Goal: Task Accomplishment & Management: Use online tool/utility

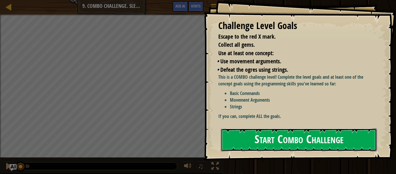
click at [278, 131] on button "Start Combo Challenge" at bounding box center [299, 139] width 156 height 23
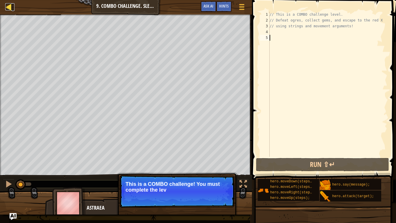
click at [10, 9] on div at bounding box center [8, 6] width 7 height 7
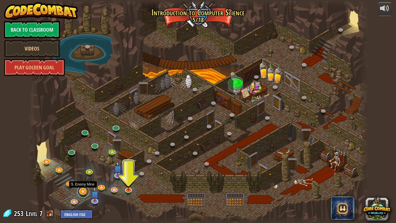
click at [85, 173] on link at bounding box center [83, 192] width 12 height 12
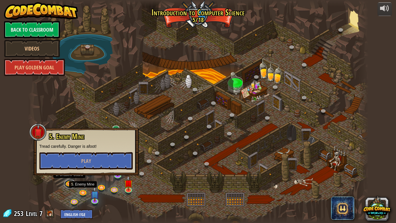
click at [68, 173] on link at bounding box center [70, 184] width 12 height 9
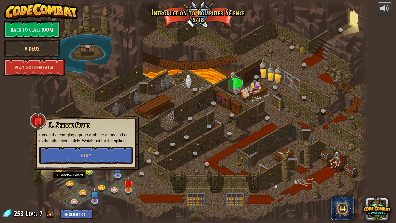
click at [60, 172] on link at bounding box center [60, 169] width 12 height 12
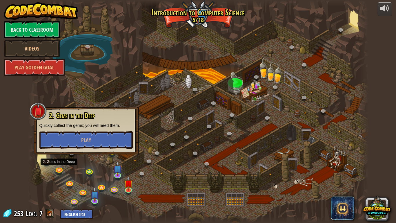
click at [49, 173] on div at bounding box center [198, 111] width 341 height 223
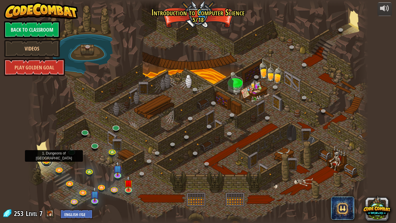
click at [47, 162] on link at bounding box center [47, 161] width 12 height 12
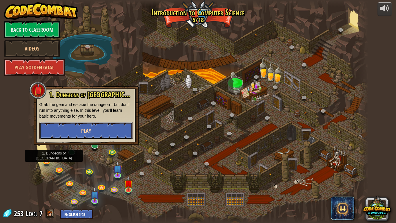
click at [67, 135] on button "Play" at bounding box center [85, 130] width 93 height 17
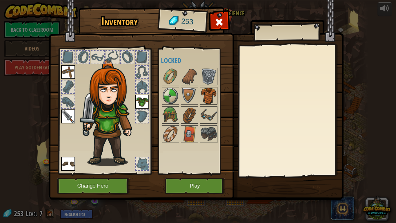
click at [208, 100] on img at bounding box center [209, 96] width 16 height 16
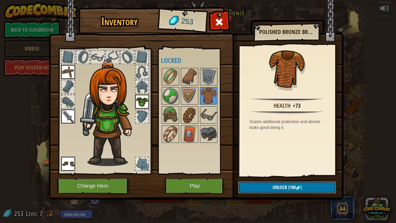
click at [273, 173] on span "Unlock" at bounding box center [280, 187] width 15 height 6
click at [269, 173] on button "Confirm" at bounding box center [287, 187] width 98 height 12
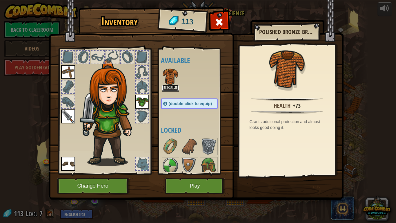
click at [174, 88] on button "Equip" at bounding box center [170, 88] width 16 height 6
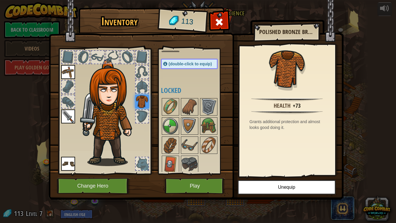
scroll to position [42, 0]
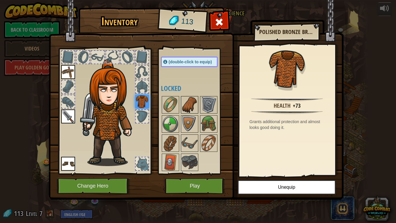
click at [188, 106] on img at bounding box center [190, 105] width 16 height 16
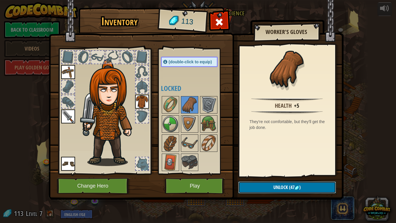
click at [281, 173] on span "Unlock" at bounding box center [281, 187] width 15 height 6
click at [281, 173] on button "Confirm" at bounding box center [287, 187] width 98 height 12
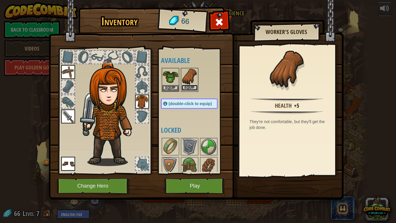
click at [193, 87] on button "Equip" at bounding box center [190, 88] width 16 height 6
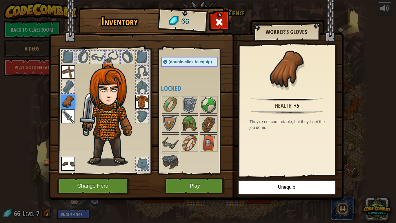
click at [199, 146] on div at bounding box center [195, 133] width 68 height 77
click at [204, 145] on img at bounding box center [209, 143] width 16 height 16
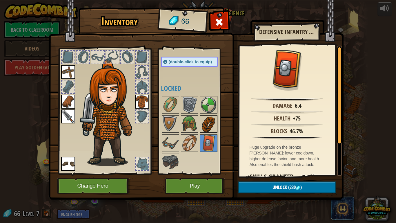
click at [206, 128] on img at bounding box center [209, 124] width 16 height 16
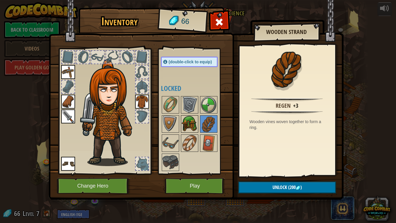
click at [183, 116] on img at bounding box center [190, 124] width 16 height 16
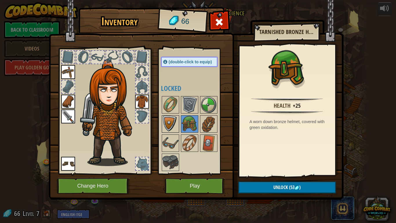
click at [177, 117] on img at bounding box center [170, 124] width 16 height 16
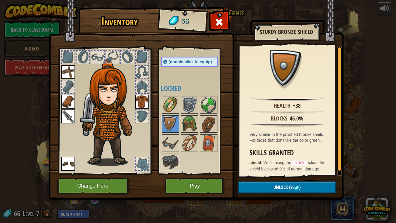
click at [173, 107] on img at bounding box center [170, 105] width 16 height 16
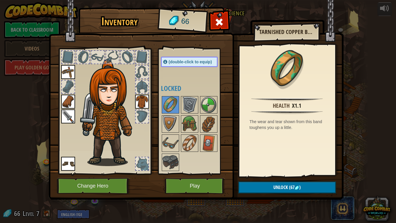
click at [145, 90] on div at bounding box center [142, 86] width 13 height 13
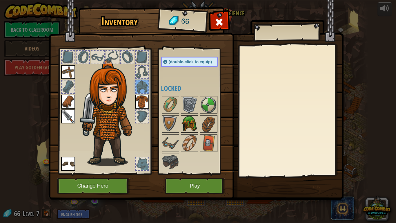
click at [186, 123] on img at bounding box center [190, 124] width 16 height 16
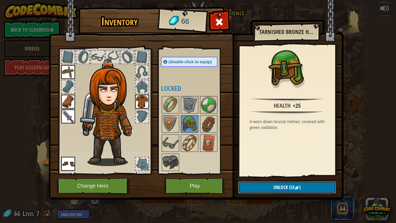
click at [283, 173] on span "Unlock" at bounding box center [281, 187] width 15 height 6
click at [283, 173] on button "Confirm" at bounding box center [287, 187] width 98 height 12
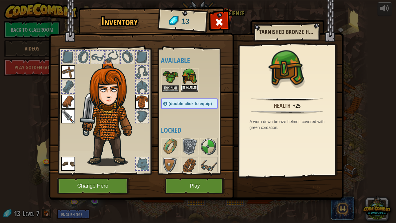
click at [189, 88] on button "Equip" at bounding box center [190, 88] width 16 height 6
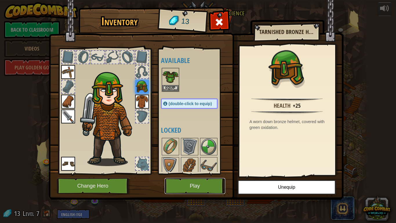
click at [179, 173] on button "Play" at bounding box center [195, 186] width 61 height 16
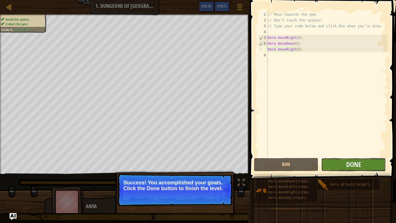
click at [341, 164] on button "Done" at bounding box center [353, 164] width 65 height 13
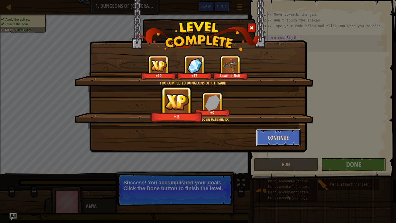
click at [287, 138] on button "Continue" at bounding box center [278, 137] width 45 height 17
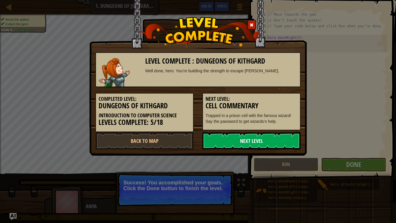
click at [282, 140] on link "Next Level" at bounding box center [251, 140] width 98 height 17
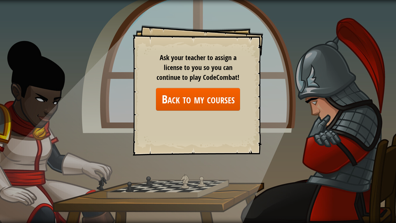
click at [218, 86] on div "Ask your teacher to assign a license to you so you can continue to play CodeCom…" at bounding box center [198, 82] width 84 height 58
click at [220, 95] on link "Back to my courses" at bounding box center [198, 99] width 84 height 22
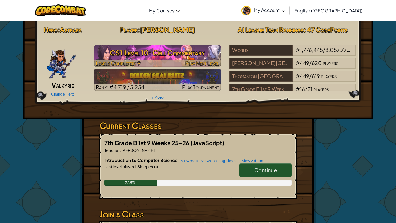
click at [175, 55] on h3 "CS1 Level 10: Cell Commentary" at bounding box center [157, 52] width 127 height 13
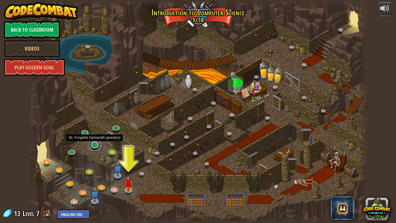
click at [93, 145] on link at bounding box center [95, 145] width 12 height 12
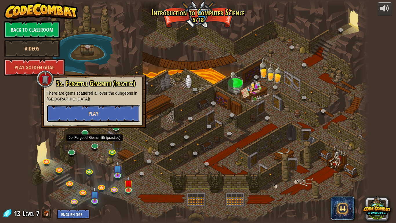
click at [126, 112] on button "Play" at bounding box center [93, 113] width 93 height 17
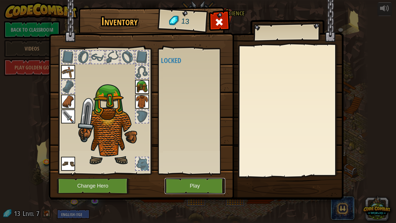
click at [194, 173] on button "Play" at bounding box center [195, 186] width 61 height 16
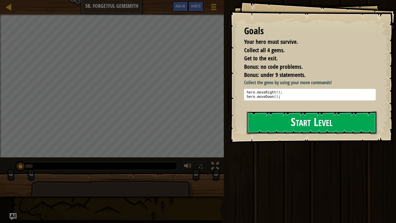
click at [326, 121] on button "Start Level" at bounding box center [312, 122] width 130 height 23
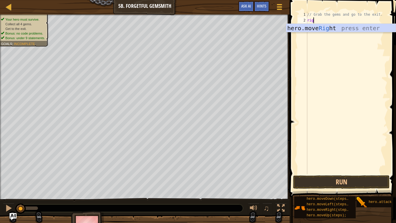
type textarea "righ"
click at [296, 31] on div "hero.move Righ t press enter" at bounding box center [341, 37] width 110 height 26
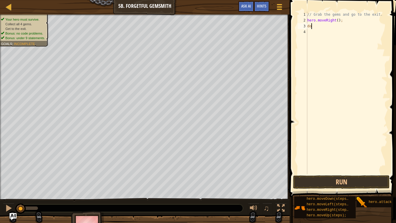
scroll to position [3, 0]
type textarea "d"
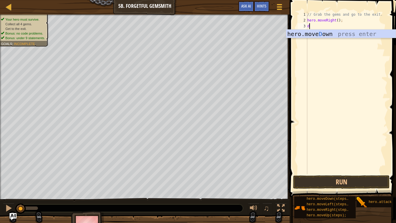
type textarea "do"
click at [339, 36] on div "hero.move Do wn press enter" at bounding box center [341, 43] width 110 height 26
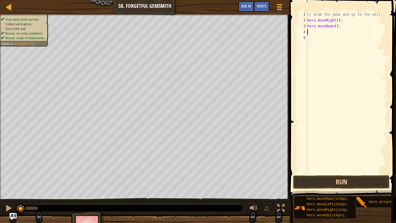
scroll to position [3, 0]
click at [324, 173] on button "Run" at bounding box center [341, 181] width 97 height 13
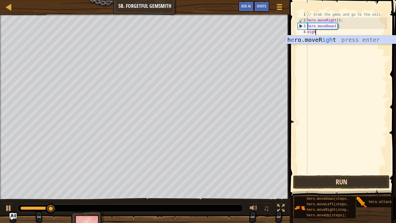
type textarea "eight"
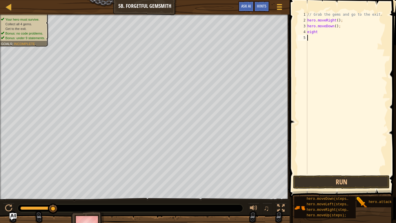
click at [350, 45] on div "// Grab the gems and go to the exit. hero . moveRight ( ) ; hero . moveDown ( )…" at bounding box center [346, 99] width 81 height 174
click at [335, 32] on div "// Grab the gems and go to the exit. hero . moveRight ( ) ; hero . moveDown ( )…" at bounding box center [346, 99] width 81 height 174
type textarea "e"
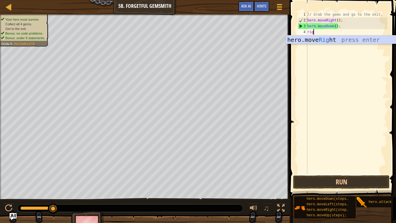
type textarea "right"
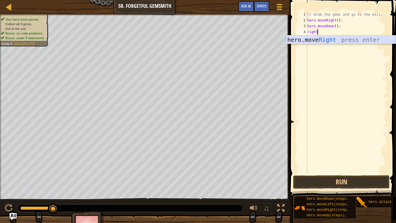
click at [344, 39] on div "hero.move Right press enter" at bounding box center [341, 48] width 110 height 26
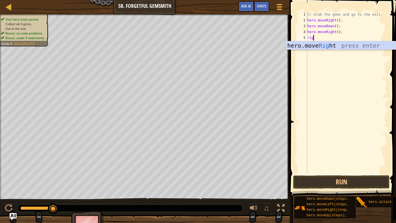
type textarea "right"
click at [350, 46] on div "hero.move Right press enter" at bounding box center [341, 54] width 110 height 26
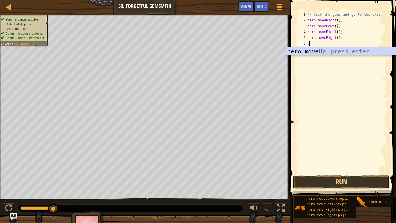
type textarea "up"
click at [356, 51] on div "hero.move Up press enter" at bounding box center [341, 60] width 110 height 26
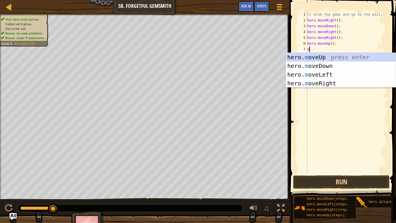
type textarea "mo"
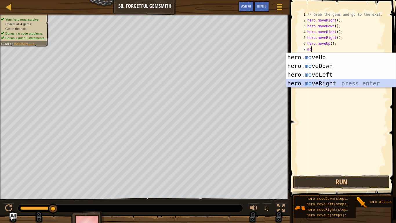
click at [351, 80] on div "hero. mo veUp press enter hero. mo veDown press enter hero. mo veLeft press ent…" at bounding box center [341, 79] width 110 height 52
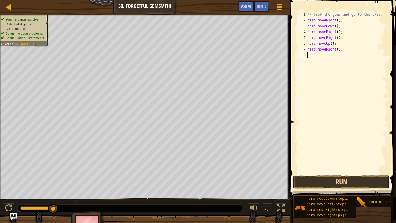
click at [334, 173] on span at bounding box center [343, 90] width 111 height 214
click at [339, 173] on button "Run" at bounding box center [341, 181] width 97 height 13
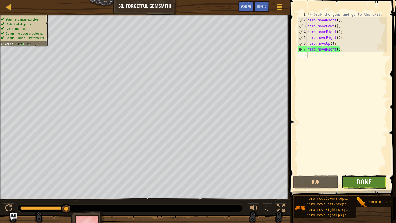
click at [361, 173] on span "Done" at bounding box center [364, 181] width 15 height 9
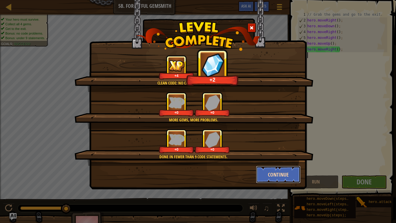
click at [285, 171] on button "Continue" at bounding box center [278, 174] width 45 height 17
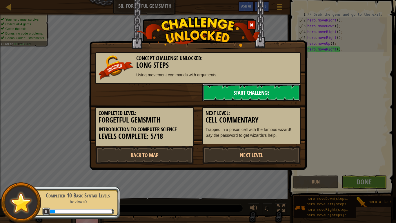
click at [262, 97] on link "Start Challenge" at bounding box center [251, 92] width 98 height 17
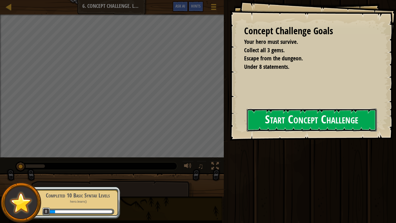
click at [293, 121] on button "Start Concept Challenge" at bounding box center [312, 119] width 130 height 23
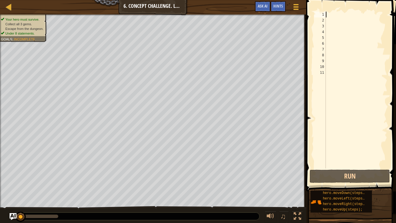
type textarea "mo"
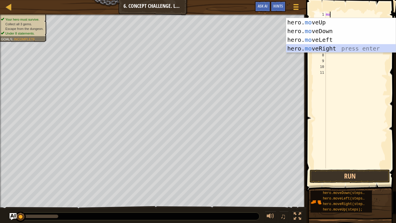
click at [341, 50] on div "hero. mo veUp press enter hero. mo veDown press enter hero. mo veLeft press ent…" at bounding box center [341, 44] width 110 height 52
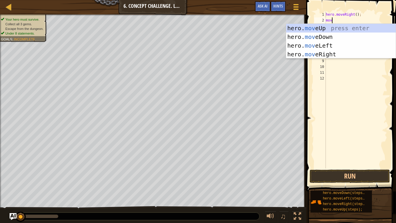
type textarea "mov"
click at [352, 27] on div "hero. mov eUp press enter hero. mov eDown press enter hero. mov eLeft press ent…" at bounding box center [341, 50] width 110 height 52
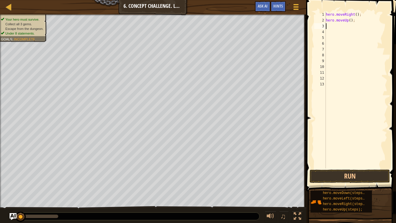
scroll to position [3, 0]
click at [350, 20] on div "hero . moveRight ( ) ; hero . moveUp ( ) ;" at bounding box center [356, 96] width 63 height 168
click at [349, 169] on span at bounding box center [352, 87] width 95 height 208
click at [351, 173] on button "Run" at bounding box center [350, 175] width 80 height 13
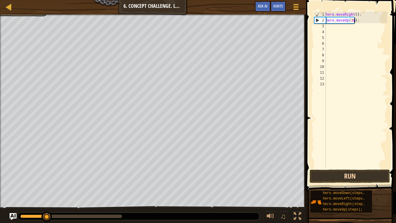
scroll to position [3, 5]
type textarea "hero.moveUp(3);"
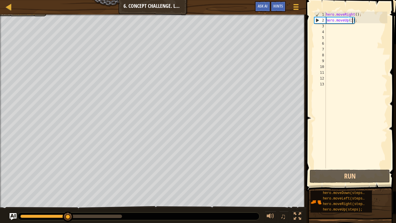
scroll to position [3, 0]
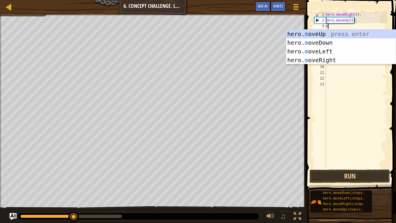
type textarea "mo"
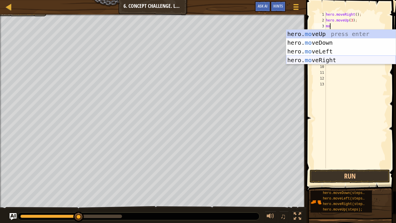
click at [350, 60] on div "hero. mo veUp press enter hero. mo veDown press enter hero. mo veLeft press ent…" at bounding box center [341, 56] width 110 height 52
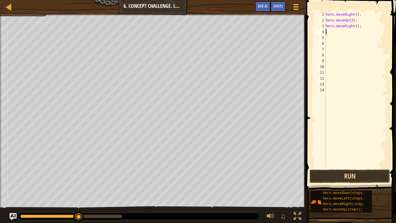
scroll to position [3, 0]
click at [356, 26] on div "hero . moveRight ( ) ; hero . moveUp ( 3 ) ; hero . moveRight ( ) ;" at bounding box center [356, 96] width 63 height 168
click at [347, 172] on button "Run" at bounding box center [350, 175] width 80 height 13
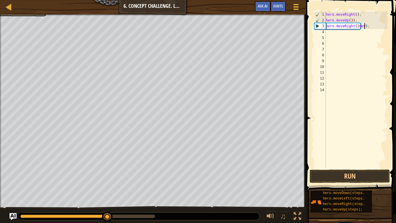
scroll to position [3, 6]
type textarea "hero.moveRight(2);"
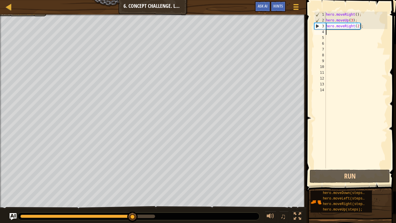
scroll to position [3, 0]
type textarea "mo"
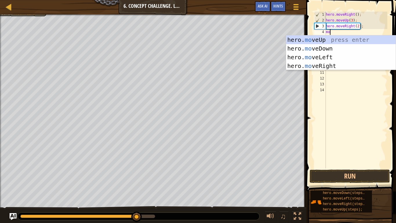
scroll to position [3, 0]
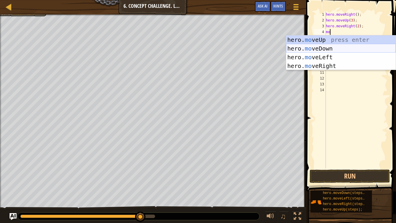
click at [340, 48] on div "hero. mo veUp press enter hero. mo veDown press enter hero. mo veLeft press ent…" at bounding box center [341, 61] width 110 height 52
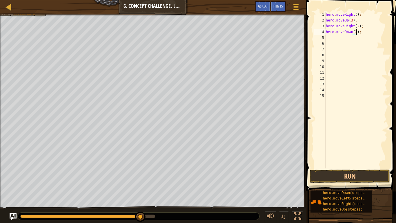
scroll to position [3, 5]
click at [340, 173] on button "Run" at bounding box center [350, 175] width 80 height 13
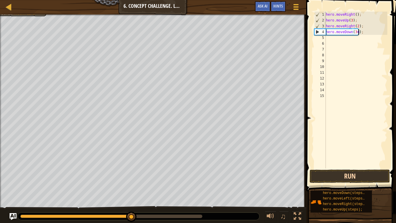
scroll to position [3, 5]
type textarea "hero.moveDown(3);"
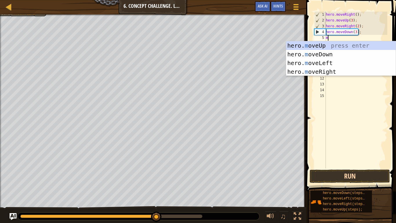
type textarea "mo"
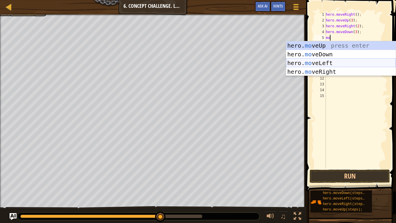
click at [346, 65] on div "hero. mo veUp press enter hero. mo veDown press enter hero. mo veLeft press ent…" at bounding box center [341, 67] width 110 height 52
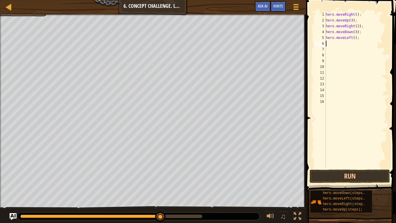
scroll to position [3, 0]
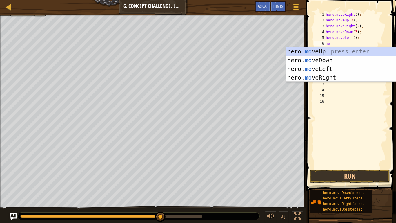
type textarea "mov"
click at [328, 53] on div "hero. mov eUp press enter hero. mov eDown press enter hero. mov eLeft press ent…" at bounding box center [341, 73] width 110 height 52
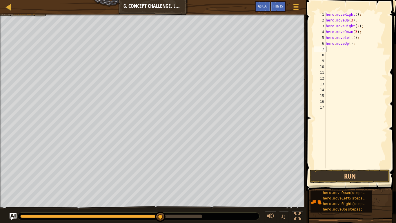
click at [351, 44] on div "hero . moveRight ( ) ; hero . moveUp ( 3 ) ; hero . moveRight ( 2 ) ; hero . mo…" at bounding box center [356, 96] width 63 height 168
click at [350, 44] on div "hero . moveRight ( ) ; hero . moveUp ( 3 ) ; hero . moveRight ( 2 ) ; hero . mo…" at bounding box center [356, 96] width 63 height 168
type textarea "hero.moveUp(2);"
click at [339, 173] on button "Run" at bounding box center [350, 175] width 80 height 13
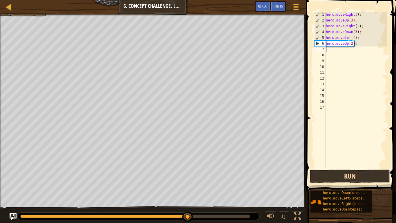
scroll to position [3, 0]
type textarea "mo"
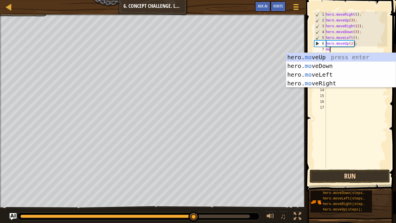
scroll to position [3, 0]
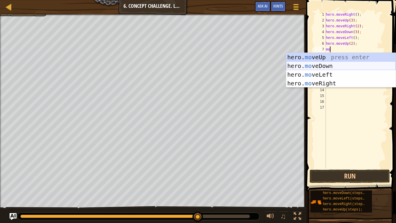
click at [312, 68] on div "hero. mo veUp press enter hero. mo veDown press enter hero. mo veLeft press ent…" at bounding box center [341, 79] width 110 height 52
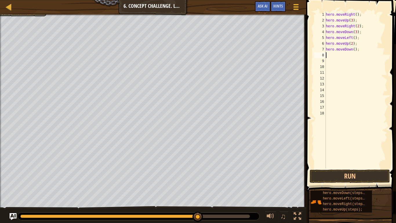
scroll to position [3, 0]
click at [354, 49] on div "hero . moveRight ( ) ; hero . moveUp ( 3 ) ; hero . moveRight ( 2 ) ; hero . mo…" at bounding box center [356, 96] width 63 height 168
click at [335, 173] on button "Run" at bounding box center [350, 175] width 80 height 13
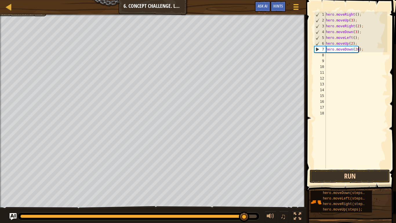
type textarea "hero.moveDown(2);"
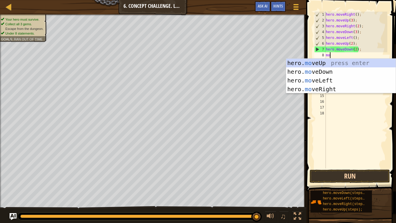
type textarea "mov"
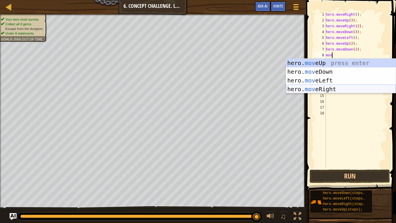
click at [358, 87] on div "hero. mov eUp press enter hero. mov eDown press enter hero. mov eLeft press ent…" at bounding box center [341, 85] width 110 height 52
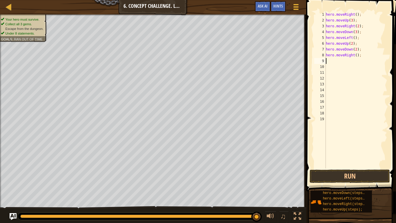
scroll to position [3, 0]
click at [357, 55] on div "hero . moveRight ( ) ; hero . moveUp ( 3 ) ; hero . moveRight ( 2 ) ; hero . mo…" at bounding box center [356, 96] width 63 height 168
click at [343, 173] on button "Run" at bounding box center [350, 175] width 80 height 13
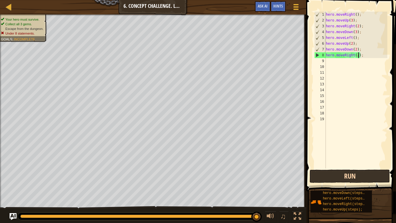
type textarea "hero.moveRight();"
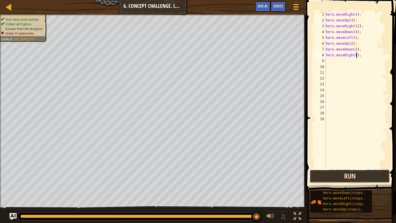
click at [353, 173] on button "Run" at bounding box center [350, 175] width 80 height 13
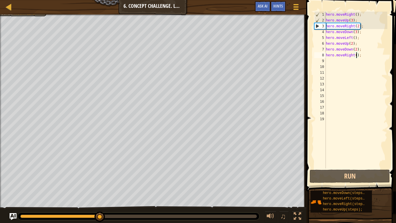
click at [345, 63] on div "hero . moveRight ( ) ; hero . moveUp ( 3 ) ; hero . moveRight ( 2 ) ; hero . mo…" at bounding box center [356, 96] width 63 height 168
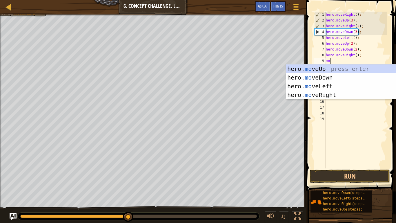
scroll to position [3, 1]
type textarea "mov"
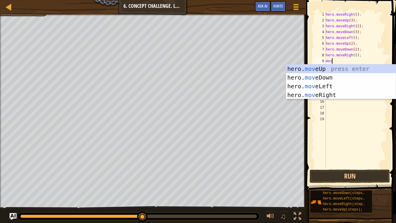
click at [363, 159] on div "hero . moveRight ( ) ; hero . moveUp ( 3 ) ; hero . moveRight ( 2 ) ; hero . mo…" at bounding box center [356, 96] width 63 height 168
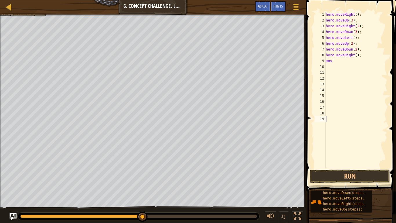
scroll to position [3, 0]
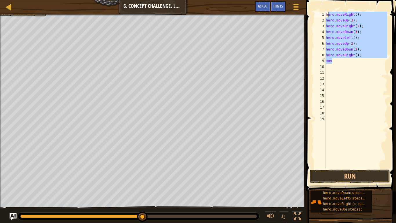
drag, startPoint x: 356, startPoint y: 58, endPoint x: 327, endPoint y: 11, distance: 55.3
click at [327, 12] on div "hero . moveRight ( ) ; hero . moveUp ( 3 ) ; hero . moveRight ( 2 ) ; hero . mo…" at bounding box center [356, 96] width 63 height 168
drag, startPoint x: 655, startPoint y: 24, endPoint x: 333, endPoint y: 16, distance: 321.8
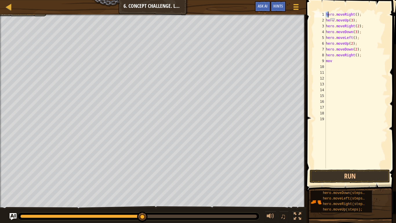
click at [339, 64] on div "hero . moveRight ( ) ; hero . moveUp ( 3 ) ; hero . moveRight ( 2 ) ; hero . mo…" at bounding box center [356, 96] width 63 height 168
drag, startPoint x: 339, startPoint y: 64, endPoint x: 329, endPoint y: 54, distance: 13.7
click at [329, 54] on div "hero . moveRight ( ) ; hero . moveUp ( 3 ) ; hero . moveRight ( 2 ) ; hero . mo…" at bounding box center [356, 96] width 63 height 168
type textarea "hero.moveRight(); mov"
click at [350, 94] on div "hero . moveRight ( ) ; hero . moveUp ( 3 ) ; hero . moveRight ( 2 ) ; hero . mo…" at bounding box center [356, 96] width 63 height 168
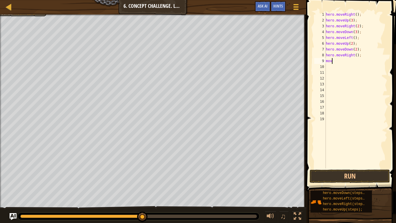
drag, startPoint x: 358, startPoint y: 63, endPoint x: 353, endPoint y: 57, distance: 7.6
click at [353, 57] on div "hero . moveRight ( ) ; hero . moveUp ( 3 ) ; hero . moveRight ( 2 ) ; hero . mo…" at bounding box center [356, 96] width 63 height 168
click at [347, 61] on div "hero . moveRight ( ) ; hero . moveUp ( 3 ) ; hero . moveRight ( 2 ) ; hero . mo…" at bounding box center [356, 90] width 63 height 157
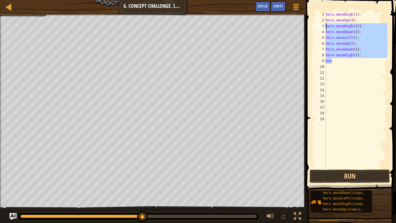
drag, startPoint x: 347, startPoint y: 61, endPoint x: 314, endPoint y: 24, distance: 50.3
click at [314, 24] on div "mov 1 2 3 4 5 6 7 8 9 10 11 12 13 14 15 16 17 18 19 hero . moveRight ( ) ; hero…" at bounding box center [350, 90] width 74 height 157
type textarea "hero.moveRight(2); hero.moveDown(3);"
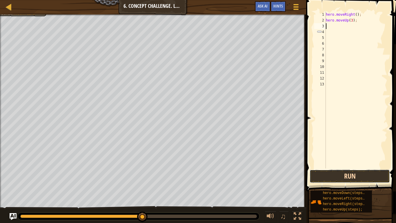
click at [343, 173] on button "Run" at bounding box center [350, 175] width 80 height 13
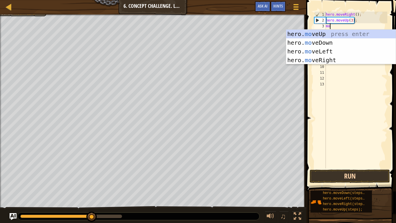
type textarea "mov"
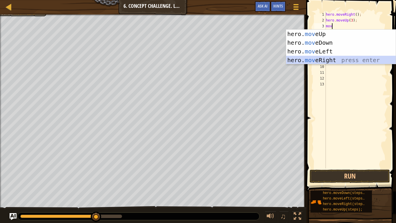
click at [347, 57] on div "hero. mov eUp press enter hero. mov eDown press enter hero. mov eLeft press ent…" at bounding box center [341, 56] width 110 height 52
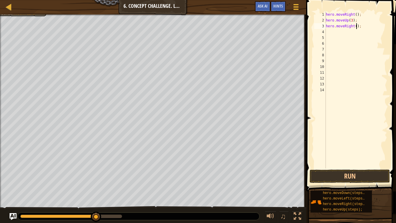
click at [357, 25] on div "hero . moveRight ( ) ; hero . moveUp ( 3 ) ; hero . moveRight ( ) ;" at bounding box center [356, 96] width 63 height 168
type textarea "hero.moveRight(2);"
click at [344, 173] on button "Run" at bounding box center [350, 175] width 80 height 13
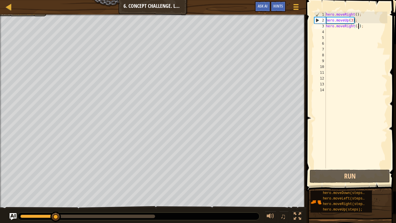
click at [338, 32] on div "hero . moveRight ( ) ; hero . moveUp ( 3 ) ; hero . moveRight ( 2 ) ;" at bounding box center [356, 96] width 63 height 168
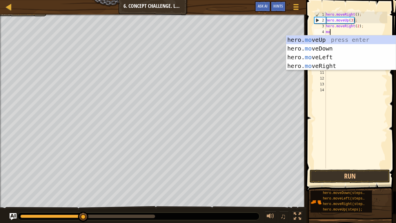
type textarea "mov"
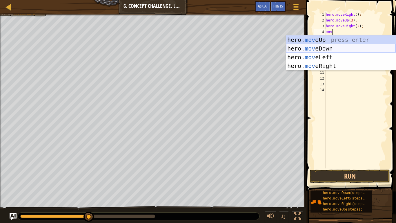
click at [346, 50] on div "hero. mov eUp press enter hero. mov eDown press enter hero. mov eLeft press ent…" at bounding box center [341, 61] width 110 height 52
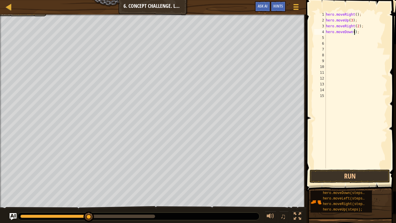
click at [355, 34] on div "hero . moveRight ( ) ; hero . moveUp ( 3 ) ; hero . moveRight ( 2 ) ; hero . mo…" at bounding box center [356, 96] width 63 height 168
type textarea "hero.moveDown(3);"
click at [346, 38] on div "hero . moveRight ( ) ; hero . moveUp ( 3 ) ; hero . moveRight ( 2 ) ; hero . mo…" at bounding box center [356, 96] width 63 height 168
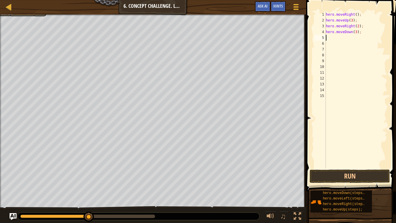
type textarea "mo"
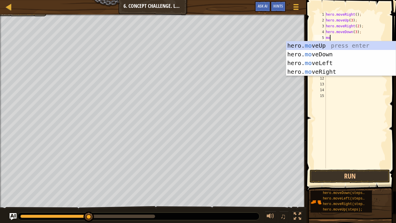
scroll to position [3, 0]
click at [319, 64] on div "hero. mo veUp press enter hero. mo veDown press enter hero. mo veLeft press ent…" at bounding box center [341, 67] width 110 height 52
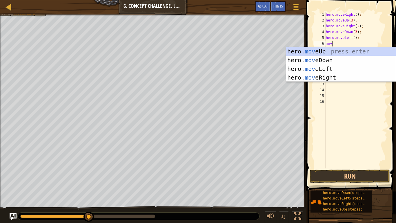
type textarea "move"
click at [335, 50] on div "hero. move Up press enter hero. move Down press enter hero. move Left press ent…" at bounding box center [341, 73] width 110 height 52
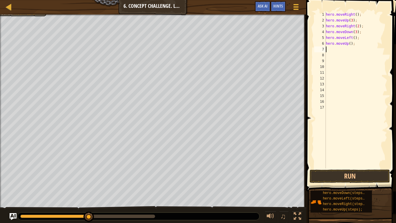
scroll to position [3, 0]
click at [351, 44] on div "hero . moveRight ( ) ; hero . moveUp ( 3 ) ; hero . moveRight ( 2 ) ; hero . mo…" at bounding box center [356, 96] width 63 height 168
type textarea "hero.moveUp(2);"
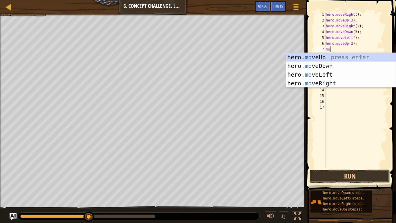
type textarea "moe"
click at [348, 64] on div "hero. mo v e Up press enter hero. mo v e Down press enter hero. mo v e Left pre…" at bounding box center [341, 79] width 110 height 52
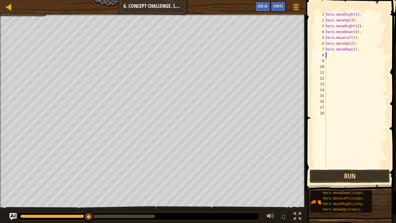
click at [354, 52] on div "hero . moveRight ( ) ; hero . moveUp ( 3 ) ; hero . moveRight ( 2 ) ; hero . mo…" at bounding box center [356, 96] width 63 height 168
type textarea "hero.moveDown(2);"
click at [353, 57] on div "hero . moveRight ( ) ; hero . moveUp ( 3 ) ; hero . moveRight ( 2 ) ; hero . mo…" at bounding box center [356, 96] width 63 height 168
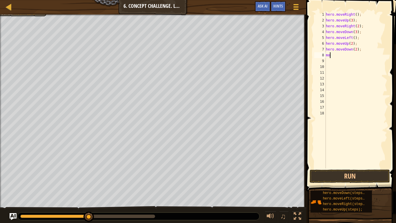
type textarea "mov"
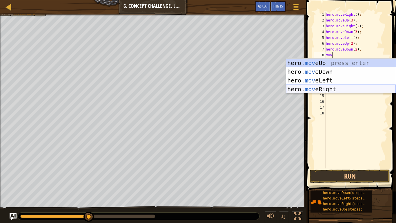
click at [350, 90] on div "hero. mov eUp press enter hero. mov eDown press enter hero. mov eLeft press ent…" at bounding box center [341, 85] width 110 height 52
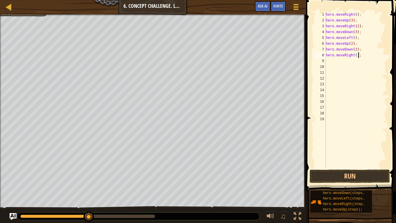
click at [358, 56] on div "hero . moveRight ( ) ; hero . moveUp ( 3 ) ; hero . moveRight ( 2 ) ; hero . mo…" at bounding box center [356, 96] width 63 height 168
click at [356, 57] on div "hero . moveRight ( ) ; hero . moveUp ( 3 ) ; hero . moveRight ( 2 ) ; hero . mo…" at bounding box center [356, 96] width 63 height 168
type textarea "hero.moveRight(3);"
click at [355, 63] on div "hero . moveRight ( ) ; hero . moveUp ( 3 ) ; hero . moveRight ( 2 ) ; hero . mo…" at bounding box center [356, 96] width 63 height 168
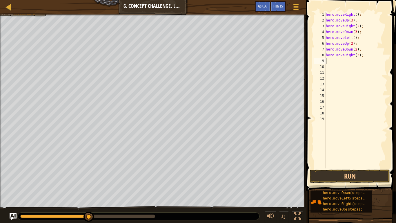
scroll to position [3, 0]
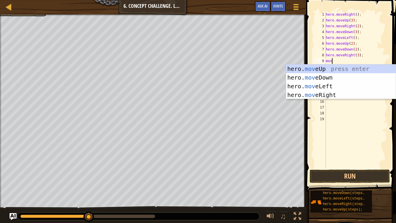
type textarea "move"
click at [360, 68] on div "hero. move Up press enter hero. move Down press enter hero. move Left press ent…" at bounding box center [341, 90] width 110 height 52
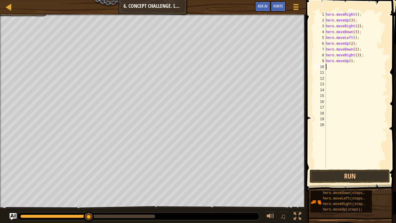
scroll to position [3, 0]
click at [351, 63] on div "hero . moveRight ( ) ; hero . moveUp ( 3 ) ; hero . moveRight ( 2 ) ; hero . mo…" at bounding box center [356, 96] width 63 height 168
click at [353, 173] on button "Run" at bounding box center [350, 175] width 80 height 13
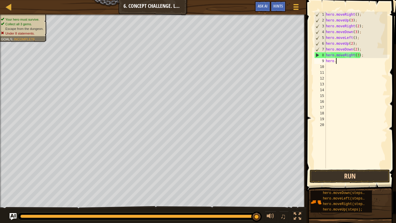
scroll to position [3, 0]
type textarea "h"
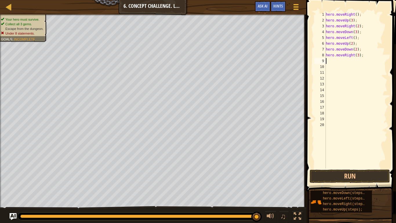
click at [359, 55] on div "hero . moveRight ( ) ; hero . moveUp ( 3 ) ; hero . moveRight ( 2 ) ; hero . mo…" at bounding box center [356, 96] width 63 height 168
click at [359, 173] on button "Run" at bounding box center [350, 175] width 80 height 13
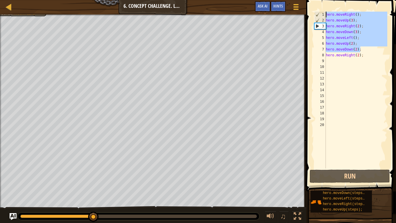
drag, startPoint x: 364, startPoint y: 48, endPoint x: 304, endPoint y: 7, distance: 72.8
click at [304, 7] on div "Map Introduction to Computer Science 6. Concept Challenge. Long Steps Game Menu…" at bounding box center [198, 111] width 396 height 223
type textarea "hero.moveRight(); hero.moveUp(3);"
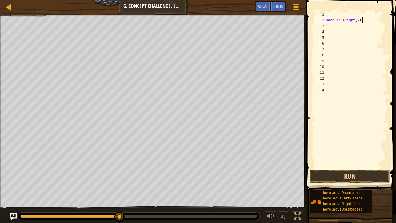
drag, startPoint x: 669, startPoint y: 28, endPoint x: 309, endPoint y: 22, distance: 359.7
click at [337, 173] on button "Run" at bounding box center [350, 175] width 80 height 13
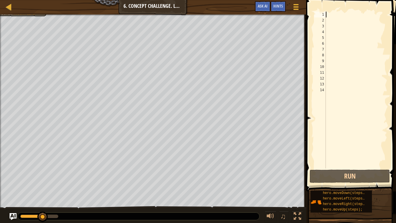
click at [332, 15] on div at bounding box center [356, 96] width 63 height 168
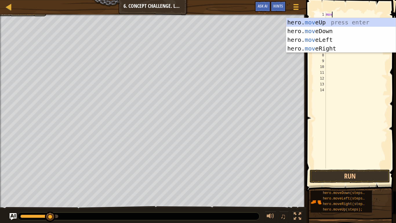
type textarea "move"
click at [333, 46] on div "hero. move Up press enter hero. move Down press enter hero. move Left press ent…" at bounding box center [341, 44] width 110 height 52
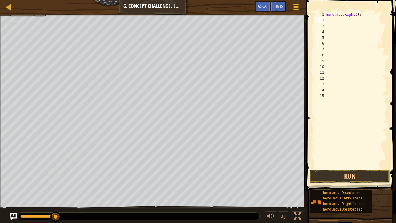
scroll to position [3, 0]
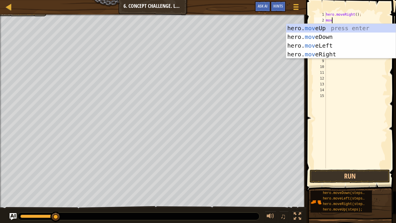
type textarea "move"
click at [351, 28] on div "hero. move Up press enter hero. move Down press enter hero. move Left press ent…" at bounding box center [341, 50] width 110 height 52
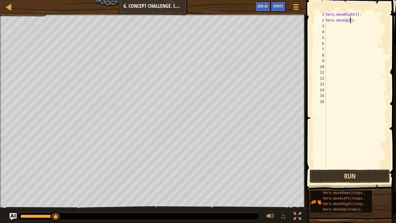
click at [351, 21] on div "hero . moveRight ( ) ; hero . moveUp ( ) ;" at bounding box center [356, 96] width 63 height 168
type textarea "hero.moveUp(3);"
click at [350, 170] on button "Run" at bounding box center [350, 175] width 80 height 13
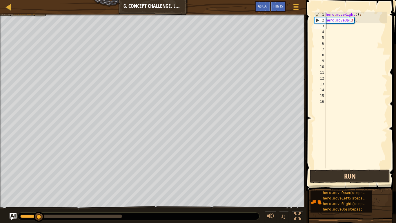
scroll to position [3, 0]
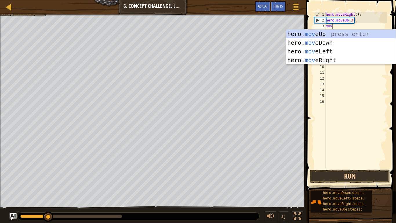
type textarea "move"
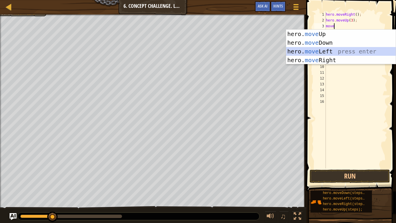
click at [352, 55] on div "hero. move Up press enter hero. move Down press enter hero. move Left press ent…" at bounding box center [341, 56] width 110 height 52
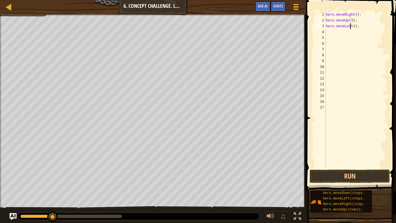
click at [351, 26] on div "hero . moveRight ( ) ; hero . moveUp ( 3 ) ; hero . moveLeft ( ) ;" at bounding box center [356, 96] width 63 height 168
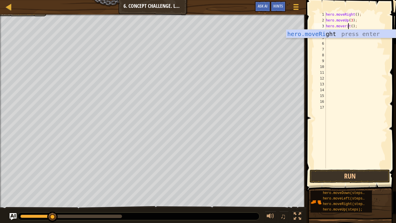
scroll to position [3, 3]
click at [348, 34] on div "hero.moveRi ght press enter" at bounding box center [341, 43] width 110 height 26
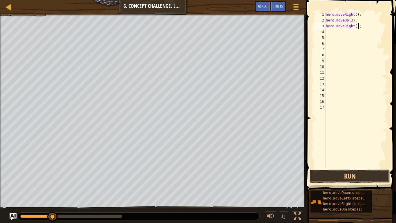
click at [355, 26] on div "hero . moveRight ( ) ; hero . moveUp ( 3 ) ; hero . moveRight ( ) ;" at bounding box center [356, 96] width 63 height 168
click at [356, 26] on div "hero . moveRight ( ) ; hero . moveUp ( 3 ) ; hero . moveRight ( ) ;" at bounding box center [356, 96] width 63 height 168
type textarea "hero.moveRight(2);"
click at [344, 173] on button "Run" at bounding box center [350, 175] width 80 height 13
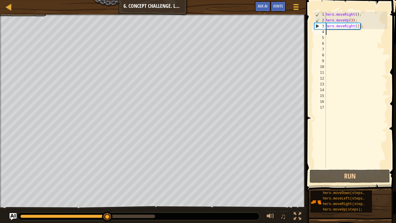
scroll to position [3, 0]
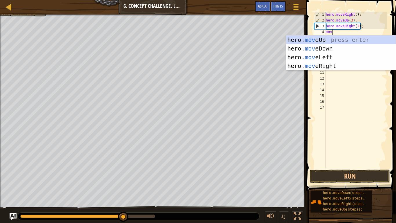
type textarea "move"
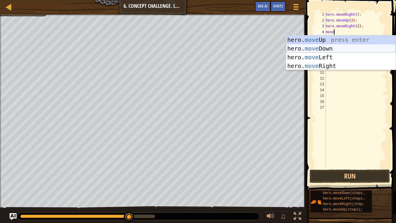
click at [347, 50] on div "hero. move Up press enter hero. move Down press enter hero. move Left press ent…" at bounding box center [341, 61] width 110 height 52
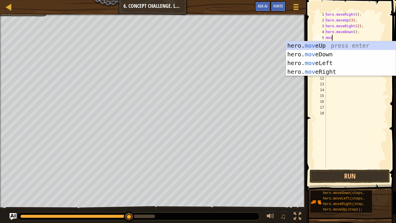
type textarea "move"
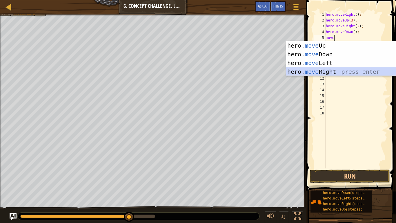
click at [351, 70] on div "hero. move Up press enter hero. move Down press enter hero. move Left press ent…" at bounding box center [341, 67] width 110 height 52
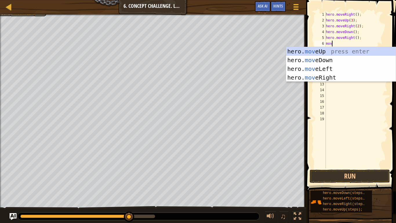
type textarea "move"
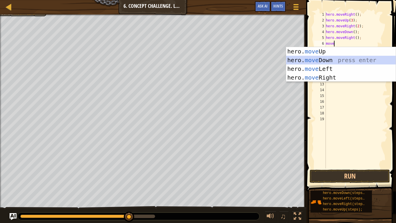
click at [349, 59] on div "hero. move Up press enter hero. move Down press enter hero. move Left press ent…" at bounding box center [341, 73] width 110 height 52
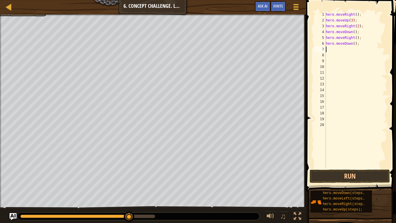
scroll to position [3, 0]
click at [355, 44] on div "hero . moveRight ( ) ; hero . moveUp ( 3 ) ; hero . moveRight ( 2 ) ; hero . mo…" at bounding box center [356, 96] width 63 height 168
type textarea "hero.moveDown(2);"
click at [350, 50] on div "hero . moveRight ( ) ; hero . moveUp ( 3 ) ; hero . moveRight ( 2 ) ; hero . mo…" at bounding box center [356, 96] width 63 height 168
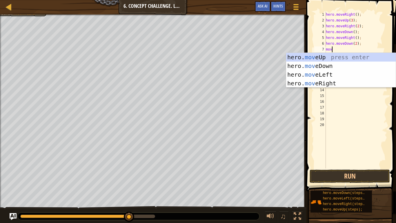
scroll to position [3, 0]
type textarea "m"
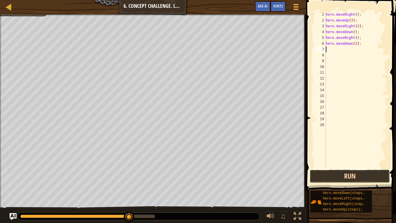
click at [340, 173] on button "Run" at bounding box center [350, 175] width 80 height 13
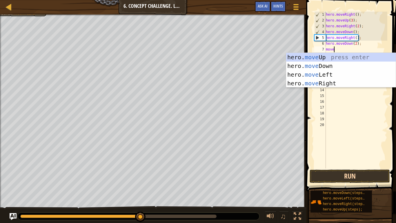
type textarea "move"
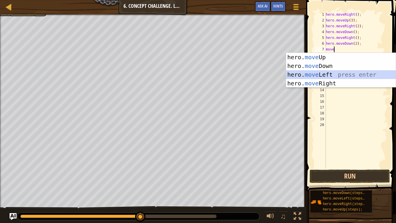
click at [365, 76] on div "hero. move Up press enter hero. move Down press enter hero. move Left press ent…" at bounding box center [341, 79] width 110 height 52
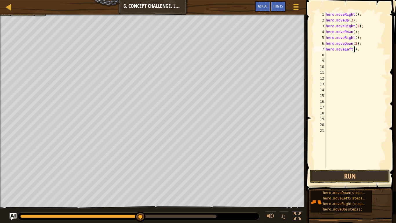
click at [354, 51] on div "hero . moveRight ( ) ; hero . moveUp ( 3 ) ; hero . moveRight ( 2 ) ; hero . mo…" at bounding box center [356, 96] width 63 height 168
type textarea "hero.moveLeft(3);"
click at [343, 173] on button "Run" at bounding box center [350, 175] width 80 height 13
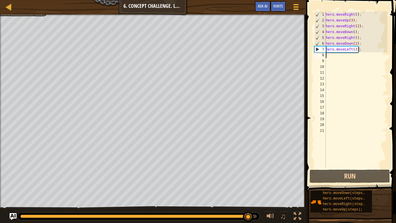
click at [357, 56] on div "hero . moveRight ( ) ; hero . moveUp ( 3 ) ; hero . moveRight ( 2 ) ; hero . mo…" at bounding box center [356, 96] width 63 height 168
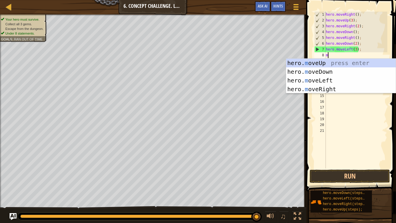
type textarea "mov"
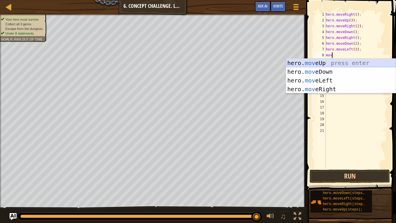
click at [348, 63] on div "hero. mov eUp press enter hero. mov eDown press enter hero. mov eLeft press ent…" at bounding box center [341, 85] width 110 height 52
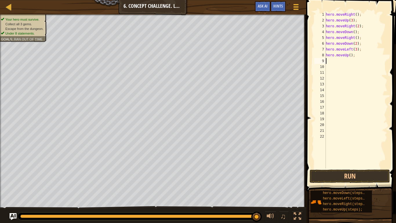
click at [350, 57] on div "hero . moveRight ( ) ; hero . moveUp ( 3 ) ; hero . moveRight ( 2 ) ; hero . mo…" at bounding box center [356, 96] width 63 height 168
click at [355, 173] on button "Run" at bounding box center [350, 175] width 80 height 13
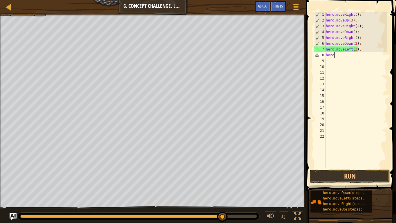
scroll to position [3, 0]
type textarea "h"
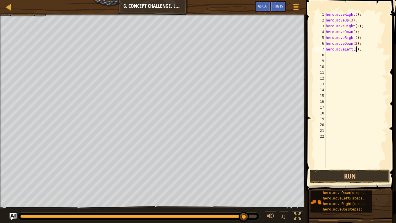
scroll to position [3, 5]
type textarea "hero.moveLeft(2);"
click at [369, 173] on button "Run" at bounding box center [350, 175] width 80 height 13
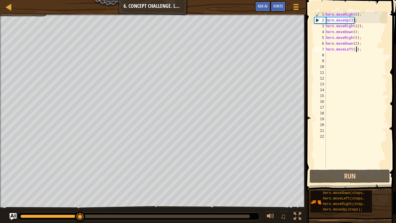
scroll to position [3, 0]
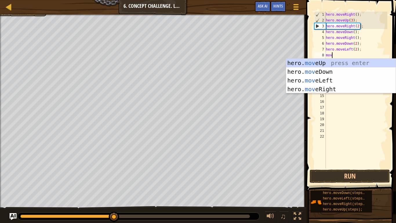
type textarea "move"
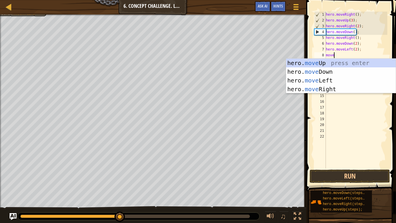
scroll to position [3, 1]
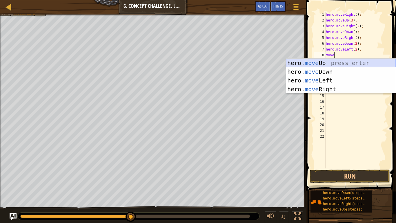
click at [367, 64] on div "hero. move Up press enter hero. move Down press enter hero. move Left press ent…" at bounding box center [341, 85] width 110 height 52
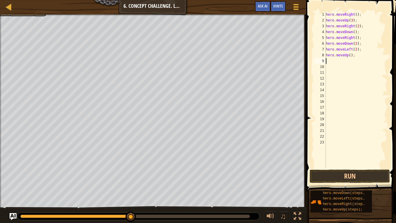
click at [350, 58] on div "hero . moveRight ( ) ; hero . moveUp ( 3 ) ; hero . moveRight ( 2 ) ; hero . mo…" at bounding box center [356, 96] width 63 height 168
click at [351, 56] on div "hero . moveRight ( ) ; hero . moveUp ( 3 ) ; hero . moveRight ( 2 ) ; hero . mo…" at bounding box center [356, 96] width 63 height 168
click at [343, 173] on button "Run" at bounding box center [350, 175] width 80 height 13
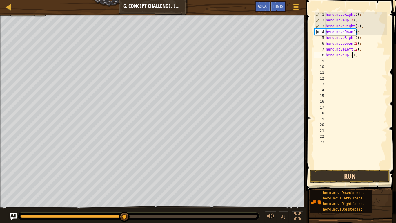
type textarea "hero.moveUp(2);"
click at [364, 173] on button "Run" at bounding box center [350, 175] width 80 height 13
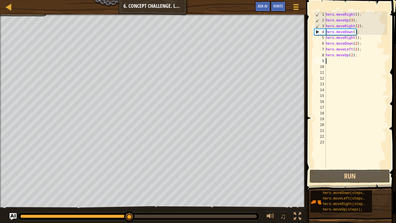
scroll to position [3, 0]
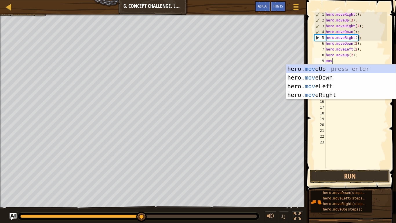
type textarea "move"
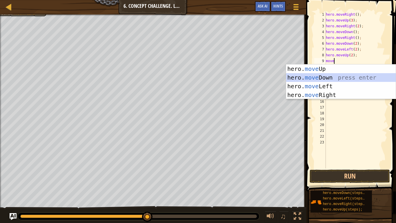
click at [351, 79] on div "hero. move Up press enter hero. move Down press enter hero. move Left press ent…" at bounding box center [341, 90] width 110 height 52
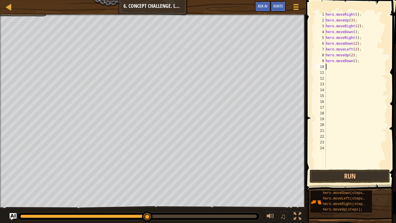
click at [353, 61] on div "hero . moveRight ( ) ; hero . moveUp ( 3 ) ; hero . moveRight ( 2 ) ; hero . mo…" at bounding box center [356, 96] width 63 height 168
click at [354, 61] on div "hero . moveRight ( ) ; hero . moveUp ( 3 ) ; hero . moveRight ( 2 ) ; hero . mo…" at bounding box center [356, 96] width 63 height 168
type textarea "hero.moveDown(2);"
click at [350, 67] on div "hero . moveRight ( ) ; hero . moveUp ( 3 ) ; hero . moveRight ( 2 ) ; hero . mo…" at bounding box center [356, 96] width 63 height 168
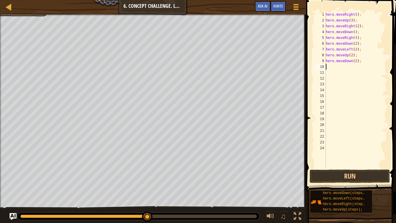
scroll to position [3, 0]
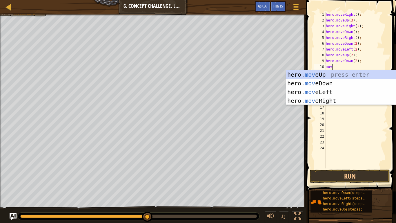
type textarea "move"
click at [336, 99] on div "hero. move Up press enter hero. move Down press enter hero. move Left press ent…" at bounding box center [341, 96] width 110 height 52
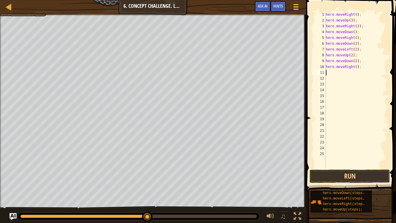
scroll to position [3, 0]
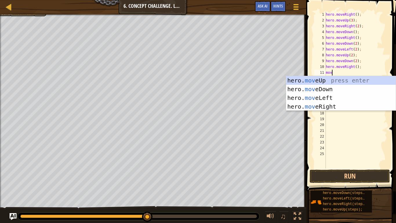
type textarea "move"
click at [343, 81] on div "hero. move Up press enter hero. move Down press enter hero. move Left press ent…" at bounding box center [341, 102] width 110 height 52
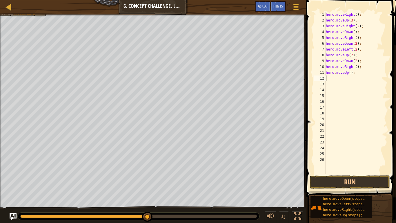
scroll to position [3, 0]
click at [351, 73] on div "hero . moveRight ( ) ; hero . moveUp ( 3 ) ; hero . moveRight ( 2 ) ; hero . mo…" at bounding box center [356, 99] width 63 height 174
type textarea "hero.moveUp();"
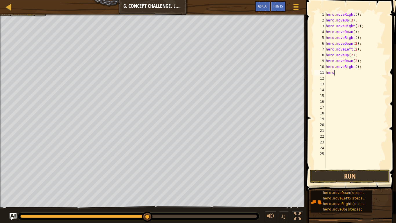
type textarea "h"
click at [354, 173] on button "Run" at bounding box center [350, 175] width 80 height 13
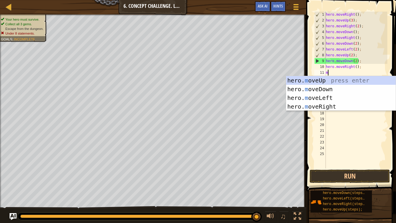
type textarea "mov"
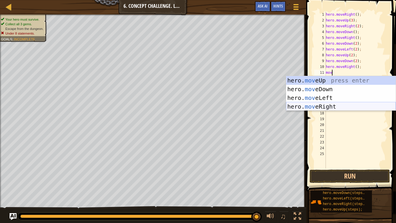
click at [362, 105] on div "hero. mov eUp press enter hero. mov eDown press enter hero. mov eLeft press ent…" at bounding box center [341, 102] width 110 height 52
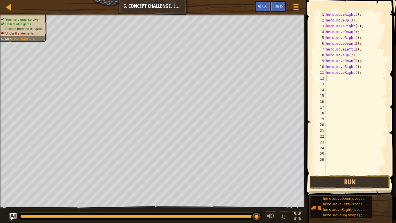
scroll to position [3, 0]
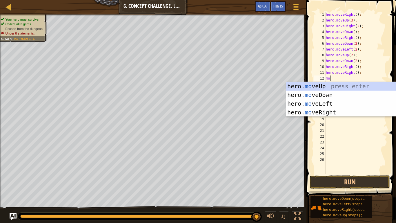
type textarea "mov"
click at [349, 85] on div "hero. mov eUp press enter hero. mov eDown press enter hero. mov eLeft press ent…" at bounding box center [341, 108] width 110 height 52
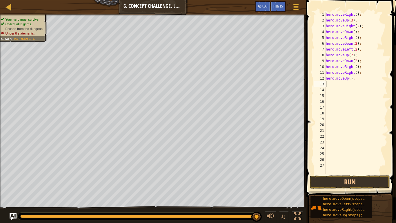
scroll to position [3, 0]
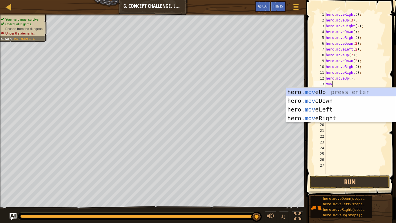
type textarea "move"
click at [342, 100] on div "hero. move Up press enter hero. move Down press enter hero. move Left press ent…" at bounding box center [341, 114] width 110 height 52
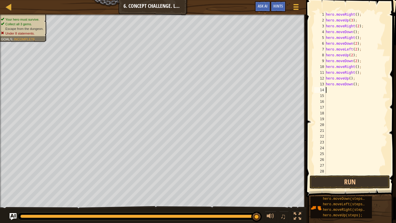
scroll to position [3, 0]
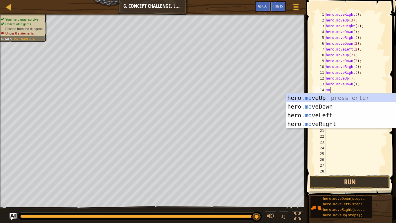
type textarea "mov"
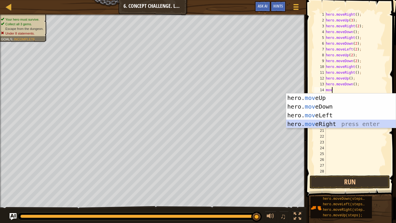
click at [343, 127] on div "hero. mov eUp press enter hero. mov eDown press enter hero. mov eLeft press ent…" at bounding box center [341, 119] width 110 height 52
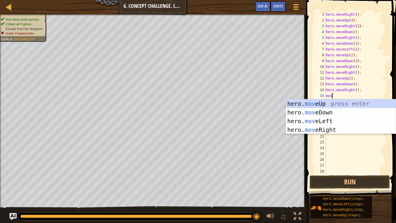
type textarea "move"
click at [345, 106] on div "hero. move Up press enter hero. move Down press enter hero. move Left press ent…" at bounding box center [341, 125] width 110 height 52
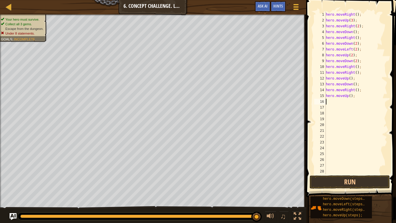
scroll to position [3, 0]
click at [351, 98] on div "hero . moveRight ( ) ; hero . moveUp ( 3 ) ; hero . moveRight ( 2 ) ; hero . mo…" at bounding box center [356, 99] width 63 height 174
type textarea "hero.moveUp(2);"
click at [351, 105] on div "hero . moveRight ( ) ; hero . moveUp ( 3 ) ; hero . moveRight ( 2 ) ; hero . mo…" at bounding box center [356, 99] width 63 height 174
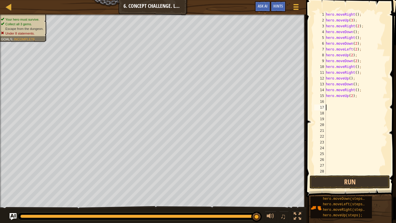
scroll to position [3, 0]
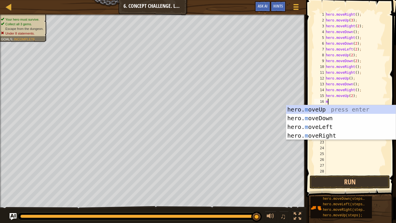
type textarea "mi"
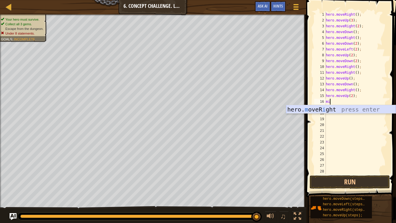
click at [352, 110] on div "hero. m oveR i ght press enter" at bounding box center [341, 118] width 110 height 26
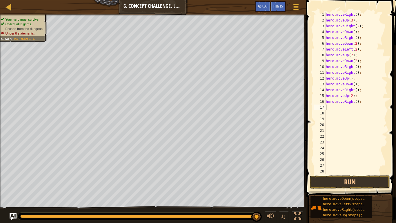
scroll to position [3, 0]
click at [358, 173] on button "Run" at bounding box center [350, 181] width 80 height 13
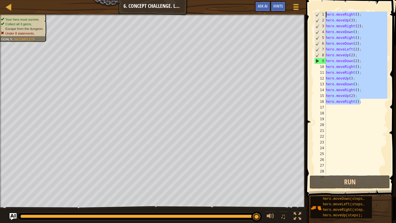
drag, startPoint x: 367, startPoint y: 102, endPoint x: 294, endPoint y: 0, distance: 125.2
click at [294, 0] on div "Map Introduction to Computer Science 6. Concept Challenge. Long Steps Game Menu…" at bounding box center [198, 111] width 396 height 223
type textarea "hero.moveRight(); hero.moveUp(3);"
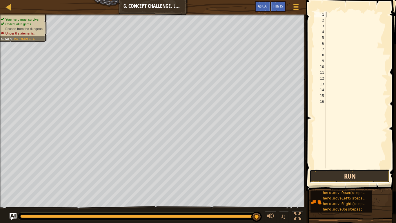
click at [332, 171] on button "Run" at bounding box center [350, 175] width 80 height 13
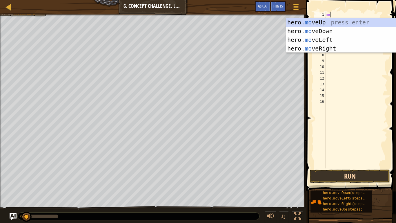
type textarea "mov"
click at [341, 45] on div "hero. mov eUp press enter hero. mov eDown press enter hero. mov eLeft press ent…" at bounding box center [341, 44] width 110 height 52
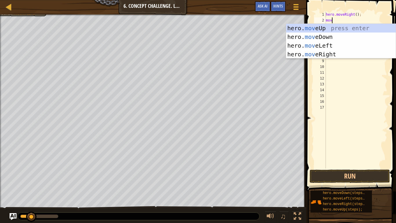
type textarea "move"
click at [330, 28] on div "hero. move Up press enter hero. move Down press enter hero. move Left press ent…" at bounding box center [341, 50] width 110 height 52
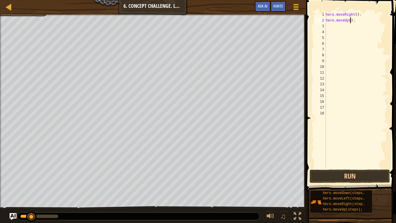
click at [350, 22] on div "hero . moveRight ( ) ; hero . moveUp ( ) ;" at bounding box center [356, 96] width 63 height 168
click at [338, 173] on button "Run" at bounding box center [350, 175] width 80 height 13
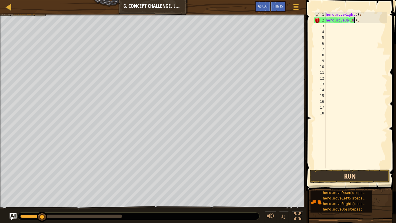
type textarea "hero.moveUp(3);"
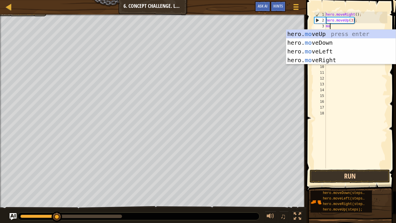
type textarea "mov"
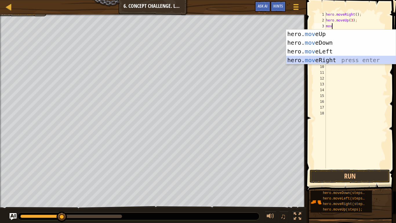
click at [335, 62] on div "hero. mov eUp press enter hero. mov eDown press enter hero. mov eLeft press ent…" at bounding box center [341, 56] width 110 height 52
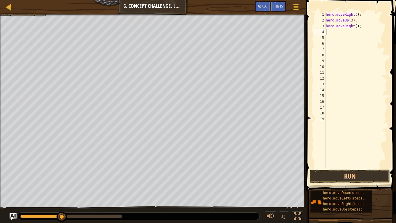
click at [357, 26] on div "hero . moveRight ( ) ; hero . moveUp ( 3 ) ; hero . moveRight ( ) ;" at bounding box center [356, 96] width 63 height 168
type textarea "hero.moveRight(2);"
click at [348, 32] on div "hero . moveRight ( ) ; hero . moveUp ( 3 ) ; hero . moveRight ( 2 ) ;" at bounding box center [356, 96] width 63 height 168
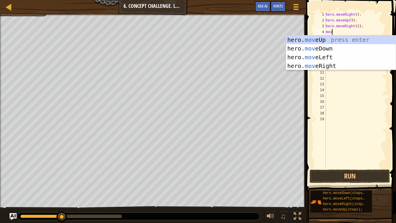
type textarea "move"
click at [332, 47] on div "hero. move Up press enter hero. move Down press enter hero. move Left press ent…" at bounding box center [341, 61] width 110 height 52
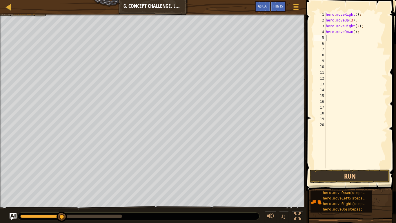
click at [355, 32] on div "hero . moveRight ( ) ; hero . moveUp ( 3 ) ; hero . moveRight ( 2 ) ; hero . mo…" at bounding box center [356, 96] width 63 height 168
click at [344, 173] on button "Run" at bounding box center [350, 175] width 80 height 13
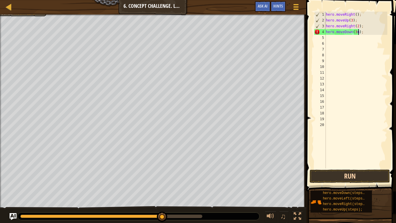
type textarea "hero.moveDown(3);"
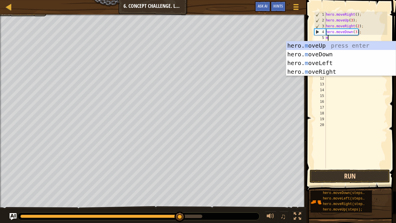
type textarea "mo"
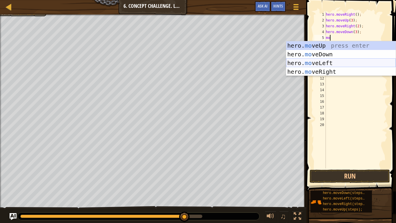
click at [353, 62] on div "hero. mo veUp press enter hero. mo veDown press enter hero. mo veLeft press ent…" at bounding box center [341, 67] width 110 height 52
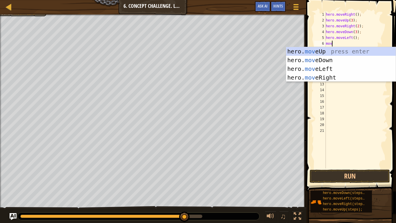
type textarea "move"
click at [359, 50] on div "hero. move Up press enter hero. move Down press enter hero. move Left press ent…" at bounding box center [341, 73] width 110 height 52
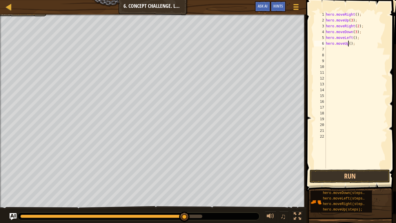
click at [349, 44] on div "hero . moveRight ( ) ; hero . moveUp ( 3 ) ; hero . moveRight ( 2 ) ; hero . mo…" at bounding box center [356, 96] width 63 height 168
click at [352, 45] on div "hero . moveRight ( ) ; hero . moveUp ( 3 ) ; hero . moveRight ( 2 ) ; hero . mo…" at bounding box center [356, 96] width 63 height 168
click at [350, 44] on div "hero . moveRight ( ) ; hero . moveUp ( 3 ) ; hero . moveRight ( 2 ) ; hero . mo…" at bounding box center [356, 96] width 63 height 168
type textarea "hero.moveUp(2);"
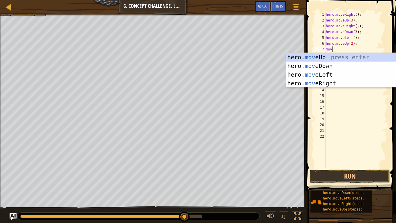
type textarea "move"
click at [334, 86] on div "hero. move Up press enter hero. move Down press enter hero. move Left press ent…" at bounding box center [341, 79] width 110 height 52
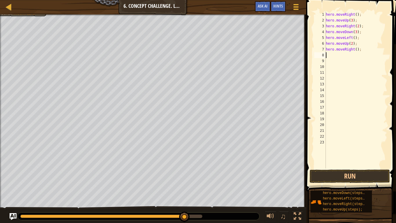
scroll to position [3, 0]
click at [357, 50] on div "hero . moveRight ( ) ; hero . moveUp ( 3 ) ; hero . moveRight ( 2 ) ; hero . mo…" at bounding box center [356, 96] width 63 height 168
type textarea "hero.moveRight(2);"
click at [347, 173] on button "Run" at bounding box center [350, 175] width 80 height 13
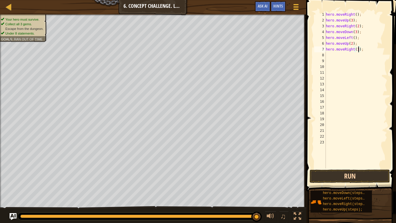
type textarea "hero.moveRight(3);"
click at [358, 173] on button "Run" at bounding box center [350, 175] width 80 height 13
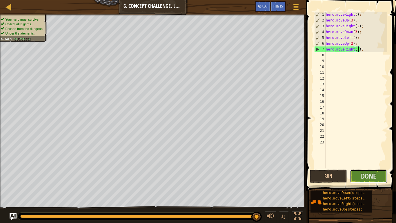
click at [358, 173] on button "Done" at bounding box center [368, 175] width 37 height 13
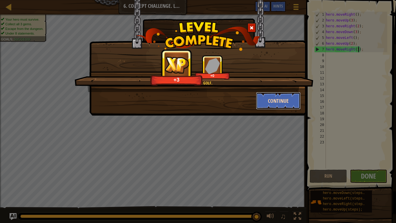
click at [276, 94] on button "Continue" at bounding box center [278, 100] width 45 height 17
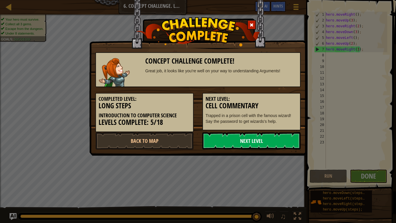
click at [257, 142] on link "Next Level" at bounding box center [251, 140] width 98 height 17
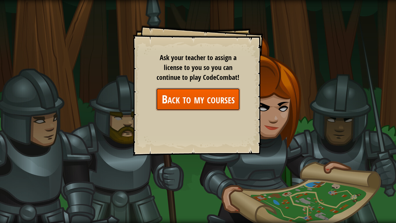
click at [207, 104] on link "Back to my courses" at bounding box center [198, 99] width 84 height 22
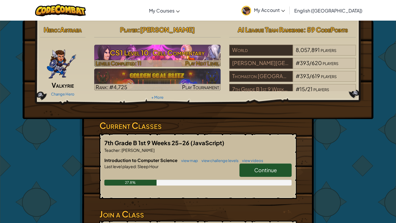
click at [178, 52] on h3 "CS1 Level 10: Cell Commentary" at bounding box center [157, 52] width 127 height 13
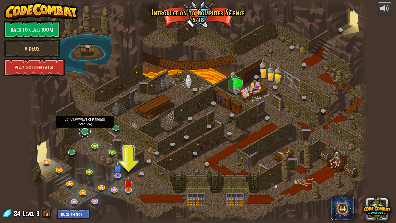
click at [85, 134] on link at bounding box center [85, 132] width 12 height 12
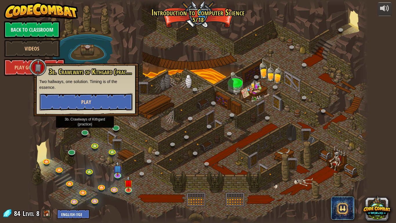
click at [106, 101] on button "Play" at bounding box center [85, 101] width 93 height 17
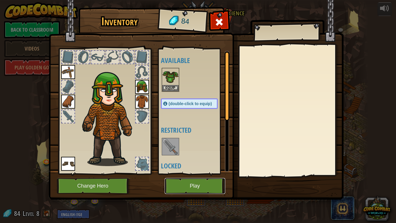
click at [197, 173] on button "Play" at bounding box center [195, 186] width 61 height 16
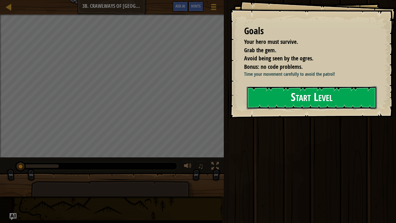
click at [298, 95] on button "Start Level" at bounding box center [312, 97] width 130 height 23
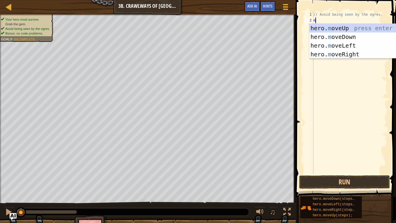
scroll to position [3, 0]
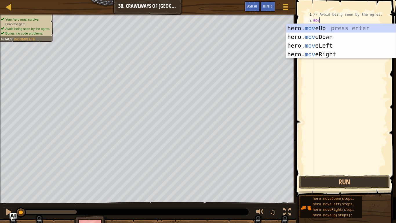
type textarea "move"
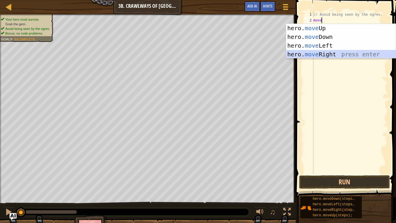
click at [314, 53] on div "hero. move Up press enter hero. move Down press enter hero. move Left press ent…" at bounding box center [341, 50] width 110 height 52
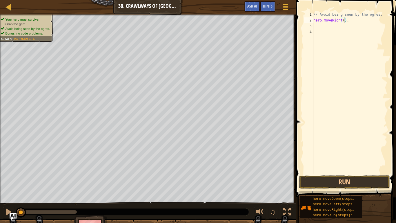
click at [344, 20] on div "// Avoid being seen by the ogres. hero . moveRight ( ) ;" at bounding box center [349, 99] width 75 height 174
type textarea "hero.moveRight(2);"
click at [347, 173] on button "Run" at bounding box center [344, 181] width 90 height 13
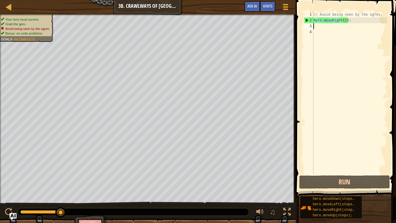
click at [361, 28] on div "// Avoid being seen by the ogres. hero . moveRight ( 2 ) ;" at bounding box center [349, 99] width 75 height 174
click at [360, 28] on div "// Avoid being seen by the ogres. hero . moveRight ( 2 ) ;" at bounding box center [349, 99] width 75 height 174
type textarea "t"
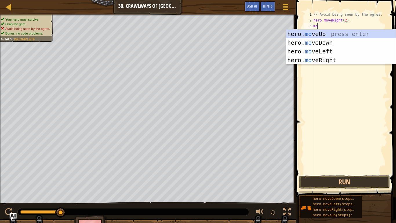
scroll to position [3, 0]
type textarea "m"
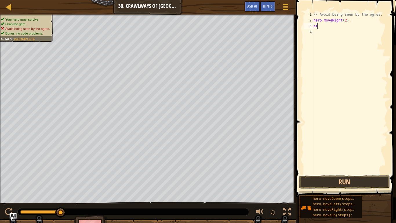
type textarea "a"
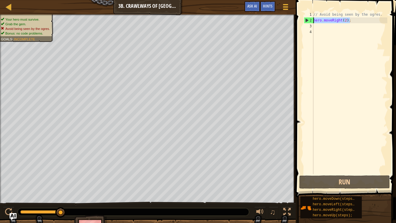
drag, startPoint x: 353, startPoint y: 23, endPoint x: 299, endPoint y: 21, distance: 53.4
click at [299, 21] on div "1 2 3 4 // Avoid being seen by the ogres. hero . moveRight ( 2 ) ; הההההההההההה…" at bounding box center [345, 110] width 102 height 214
type textarea "hero.moveRight(2);"
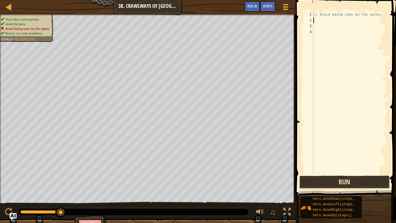
click at [360, 173] on button "Run" at bounding box center [344, 181] width 90 height 13
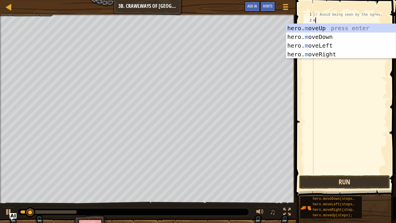
scroll to position [3, 0]
type textarea "m"
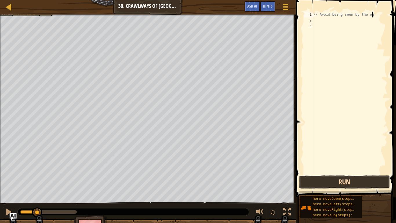
type textarea "// Avoid being seen by the og"
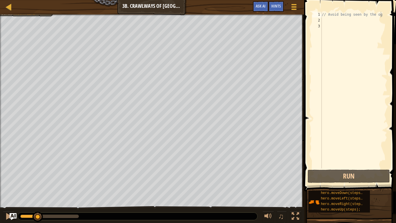
click at [359, 146] on div "// Avoid being seen by the og" at bounding box center [354, 96] width 67 height 168
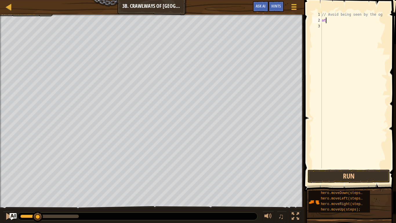
type textarea "a"
type textarea "h"
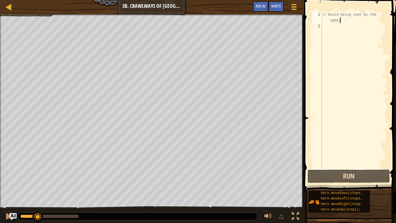
scroll to position [3, 9]
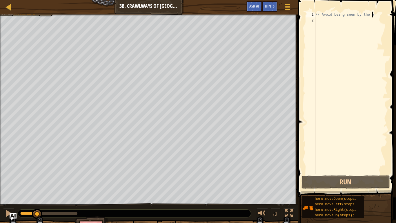
type textarea "// Avoid being seen by the"
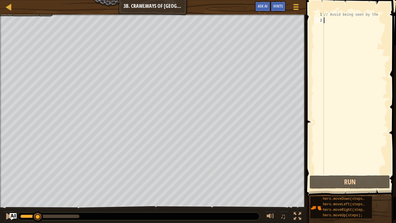
scroll to position [3, 0]
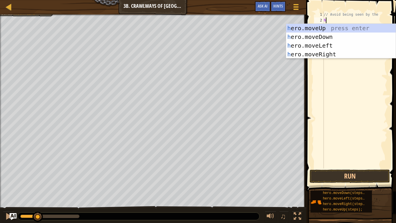
type textarea "he"
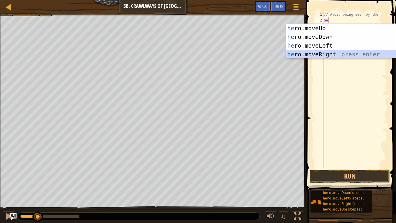
click at [332, 54] on div "he ro.moveUp press enter he ro.moveDown press enter he ro.moveLeft press enter …" at bounding box center [341, 50] width 110 height 52
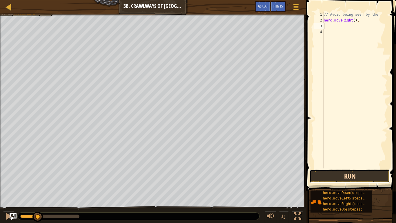
click at [337, 173] on button "Run" at bounding box center [350, 175] width 80 height 13
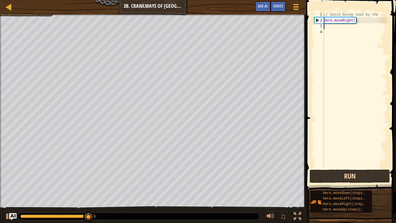
type textarea "mo"
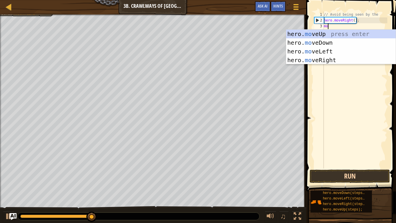
scroll to position [3, 0]
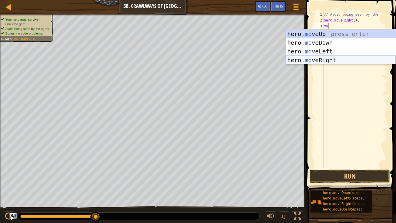
click at [347, 57] on div "hero. mo veUp press enter hero. mo veDown press enter hero. mo veLeft press ent…" at bounding box center [341, 56] width 110 height 52
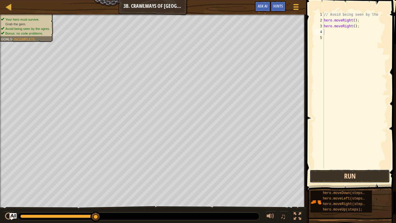
click at [344, 173] on button "Run" at bounding box center [350, 175] width 80 height 13
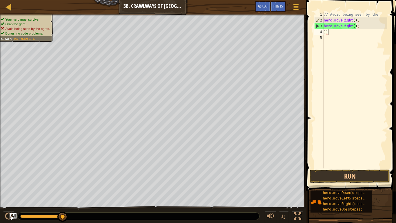
scroll to position [3, 0]
type textarea "]"
type textarea "h"
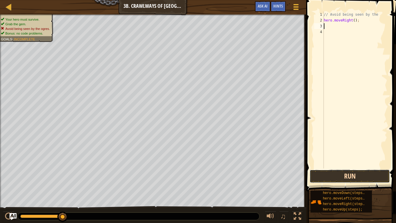
click at [369, 173] on button "Run" at bounding box center [350, 175] width 80 height 13
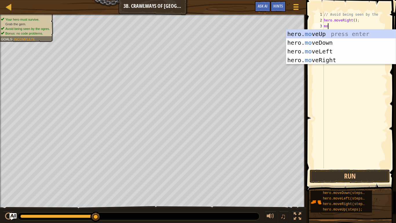
type textarea "mov"
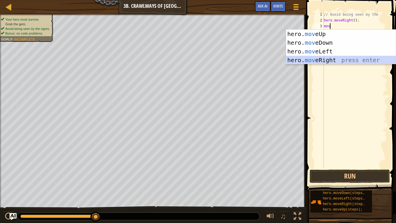
click at [332, 58] on div "hero. mov eUp press enter hero. mov eDown press enter hero. mov eLeft press ent…" at bounding box center [341, 56] width 110 height 52
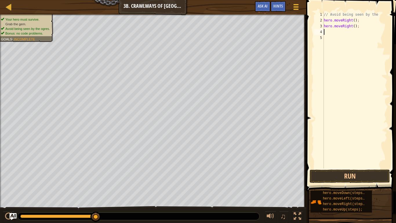
scroll to position [3, 0]
click at [370, 172] on button "Run" at bounding box center [350, 175] width 80 height 13
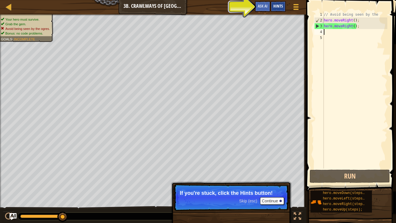
click at [282, 3] on span "Hints" at bounding box center [279, 6] width 10 height 6
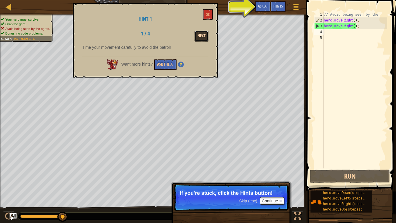
click at [199, 35] on button "Next" at bounding box center [202, 36] width 14 height 11
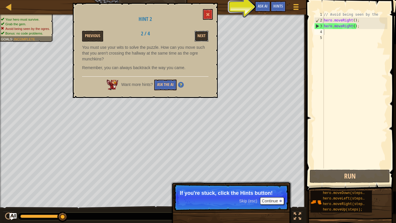
click at [199, 35] on button "Next" at bounding box center [202, 36] width 14 height 11
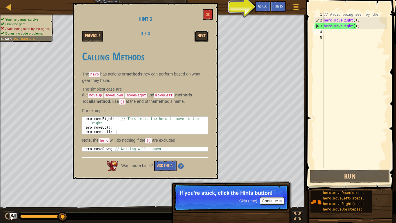
click at [199, 35] on button "Next" at bounding box center [202, 36] width 14 height 11
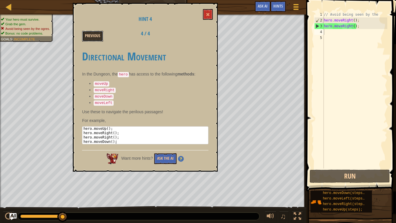
click at [97, 32] on button "Previous" at bounding box center [92, 36] width 21 height 11
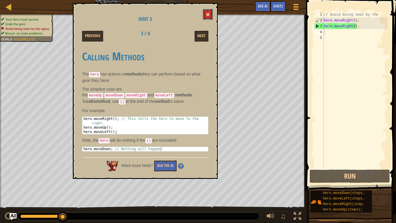
click at [207, 15] on span at bounding box center [208, 14] width 4 height 4
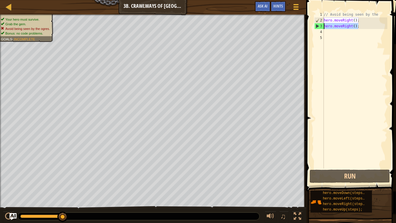
drag, startPoint x: 359, startPoint y: 28, endPoint x: 323, endPoint y: 29, distance: 35.7
click at [323, 29] on div "hero.moveRight(); 1 2 3 4 5 // Avoid being seen by the hero . moveRight ( ) ; h…" at bounding box center [350, 90] width 74 height 157
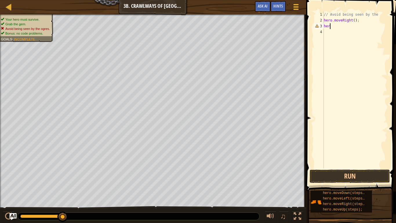
scroll to position [3, 0]
type textarea "h"
click at [377, 173] on button "Run" at bounding box center [350, 175] width 80 height 13
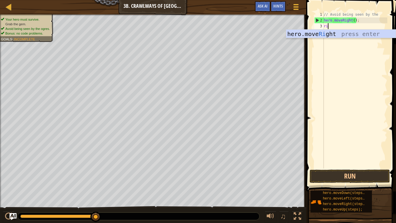
scroll to position [3, 0]
type textarea "r"
type textarea "l"
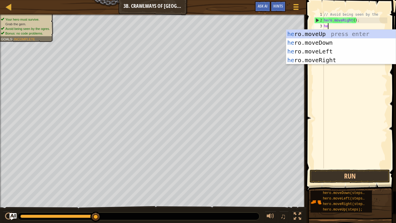
type textarea "her"
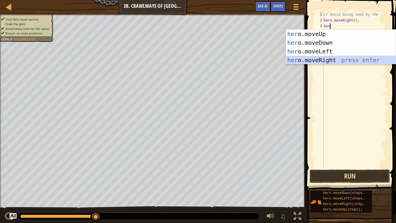
click at [356, 59] on div "her o.moveUp press enter her o.moveDown press enter her o.moveLeft press enter …" at bounding box center [341, 56] width 110 height 52
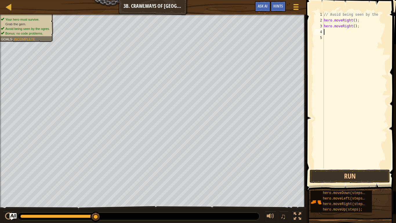
type textarea "m"
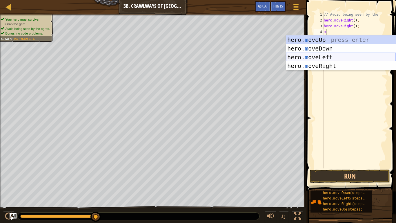
click at [331, 59] on div "hero. m oveUp press enter hero. m oveDown press enter hero. m oveLeft press ent…" at bounding box center [341, 61] width 110 height 52
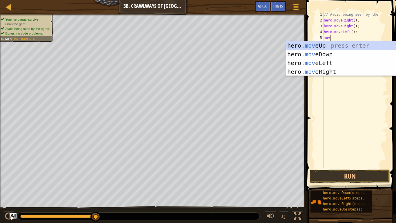
type textarea "mov"
click at [335, 74] on div "hero. mov eUp press enter hero. mov eDown press enter hero. mov eLeft press ent…" at bounding box center [341, 67] width 110 height 52
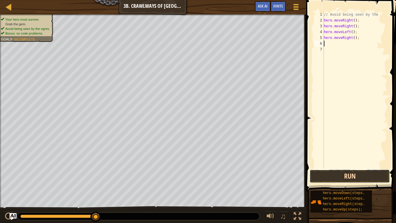
click at [342, 173] on button "Run" at bounding box center [350, 175] width 80 height 13
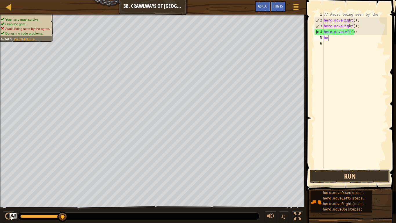
type textarea "h"
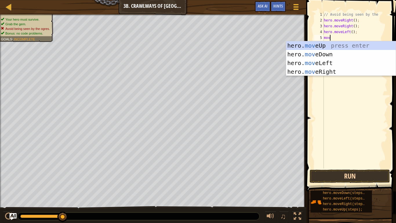
type textarea "move"
click at [354, 64] on div "hero. move Up press enter hero. move Down press enter hero. move Left press ent…" at bounding box center [341, 67] width 110 height 52
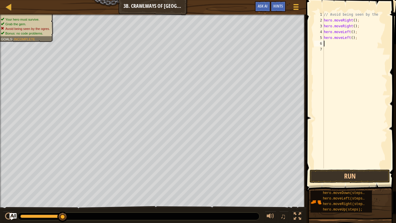
scroll to position [3, 0]
click at [355, 173] on button "Run" at bounding box center [350, 175] width 80 height 13
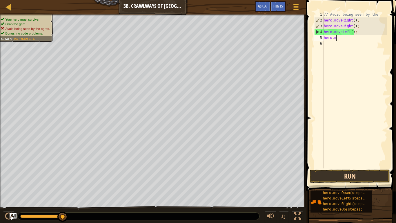
type textarea "h"
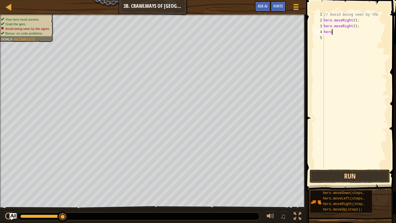
type textarea "h"
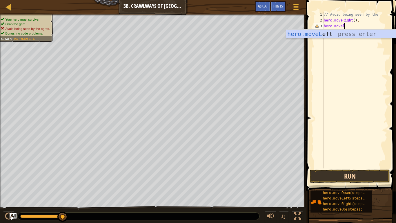
type textarea "hero.movele"
click at [340, 34] on div "hero.moveLe ft press enter" at bounding box center [341, 43] width 110 height 26
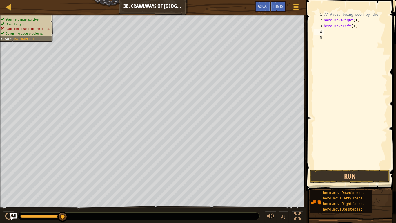
scroll to position [3, 0]
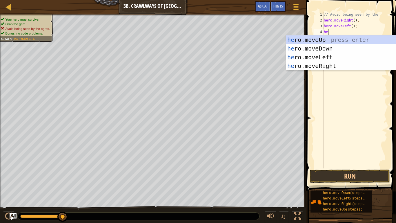
type textarea "her"
click at [331, 63] on div "her o.moveUp press enter her o.moveDown press enter her o.moveLeft press enter …" at bounding box center [341, 61] width 110 height 52
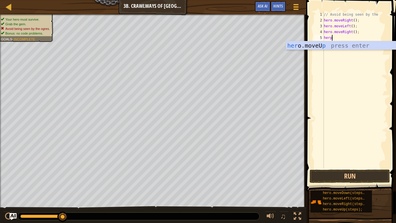
scroll to position [3, 1]
type textarea "her"
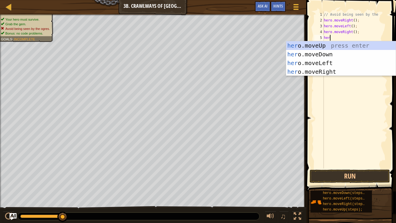
scroll to position [3, 1]
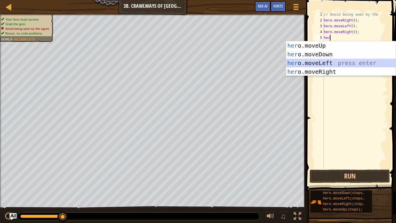
click at [336, 61] on div "her o.moveUp press enter her o.moveDown press enter her o.moveLeft press enter …" at bounding box center [341, 67] width 110 height 52
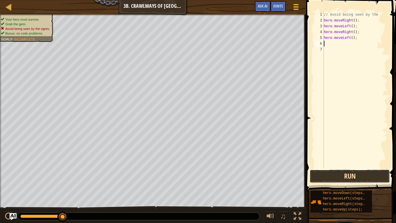
click at [350, 173] on button "Run" at bounding box center [350, 175] width 80 height 13
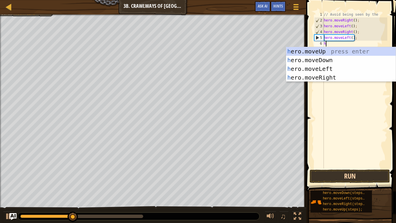
type textarea "her"
click at [340, 79] on div "her o.moveUp press enter her o.moveDown press enter her o.moveLeft press enter …" at bounding box center [341, 73] width 110 height 52
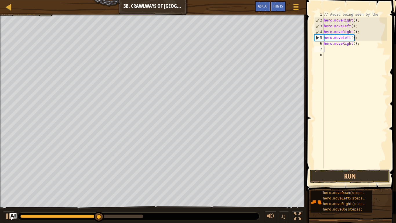
scroll to position [3, 0]
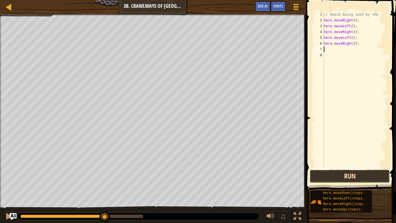
click at [345, 173] on button "Run" at bounding box center [350, 175] width 80 height 13
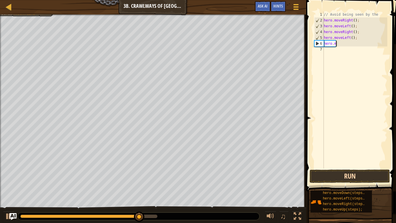
type textarea "h"
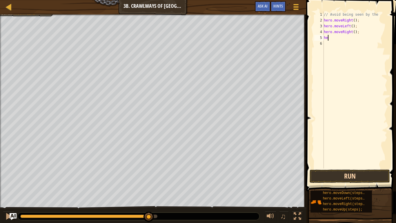
type textarea "h"
click at [353, 173] on button "Run" at bounding box center [350, 175] width 80 height 13
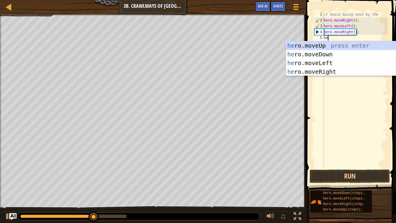
scroll to position [3, 1]
type textarea "hero"
click at [365, 68] on div "hero .moveUp press enter hero .moveDown press enter hero .moveLeft press enter …" at bounding box center [341, 67] width 110 height 52
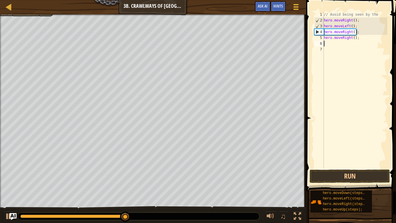
scroll to position [3, 0]
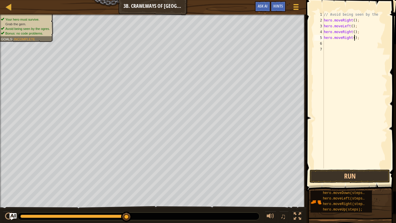
click at [355, 39] on div "// Avoid being seen by the hero . moveRight ( ) ; hero . moveLeft ( ) ; hero . …" at bounding box center [355, 96] width 65 height 168
click at [348, 173] on button "Run" at bounding box center [350, 175] width 80 height 13
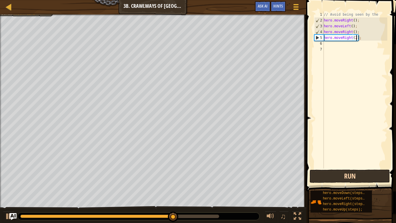
type textarea "hero.moveRight();"
click at [348, 173] on button "Run" at bounding box center [350, 175] width 80 height 13
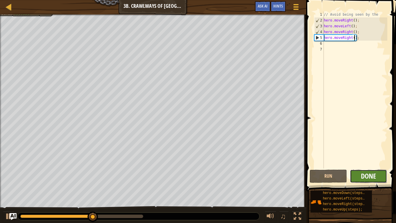
click at [369, 173] on span "Done" at bounding box center [368, 175] width 15 height 9
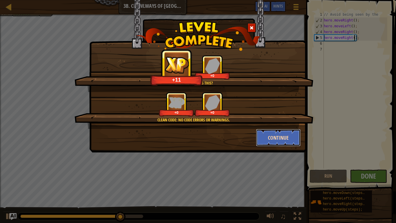
click at [275, 135] on button "Continue" at bounding box center [278, 137] width 45 height 17
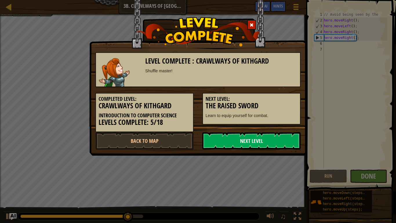
click at [283, 141] on link "Next Level" at bounding box center [251, 140] width 98 height 17
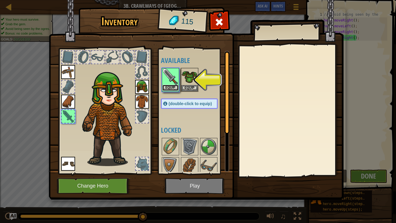
click at [175, 88] on button "Equip" at bounding box center [170, 88] width 16 height 6
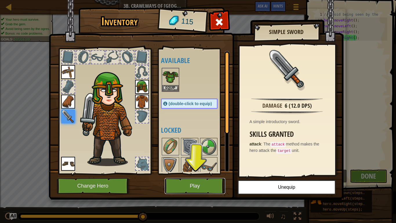
click at [208, 173] on button "Play" at bounding box center [195, 186] width 61 height 16
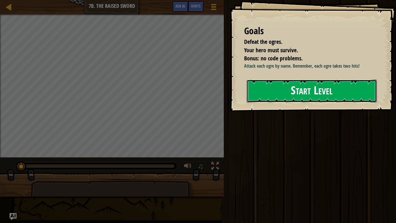
click at [282, 102] on button "Start Level" at bounding box center [312, 90] width 130 height 23
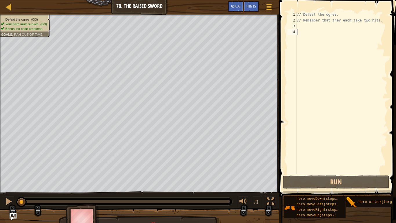
type textarea "a"
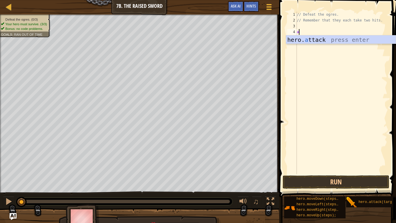
scroll to position [3, 0]
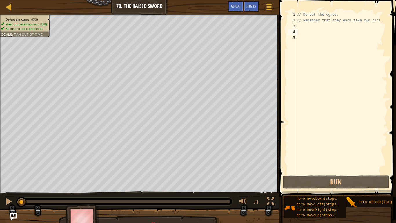
click at [300, 27] on div "// Defeat the ogres. // Remember that they each take two hits." at bounding box center [342, 99] width 92 height 174
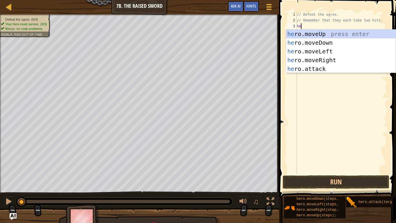
scroll to position [3, 1]
type textarea "her"
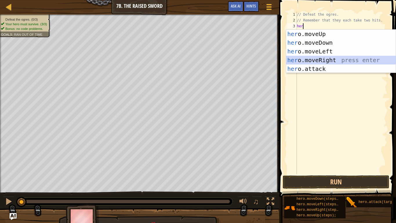
click at [320, 61] on div "her o.moveUp press enter her o.moveDown press enter her o.moveLeft press enter …" at bounding box center [341, 60] width 110 height 61
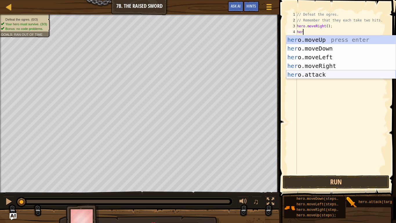
click at [318, 73] on div "her o.moveUp press enter her o.moveDown press enter her o.moveLeft press enter …" at bounding box center [341, 65] width 110 height 61
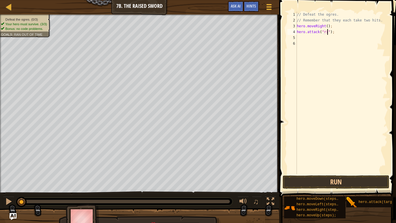
scroll to position [3, 5]
type textarea "hero.attack("Rig");"
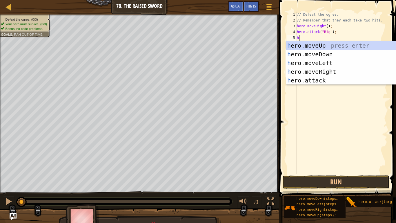
scroll to position [3, 1]
click at [318, 78] on div "her o.moveUp press enter her o.moveDown press enter her o.moveLeft press enter …" at bounding box center [341, 71] width 110 height 61
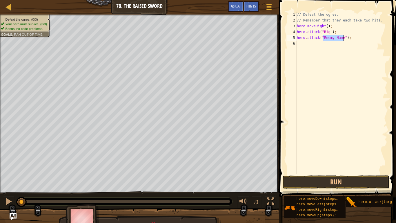
scroll to position [3, 4]
type textarea "hero.attack("Gurt");"
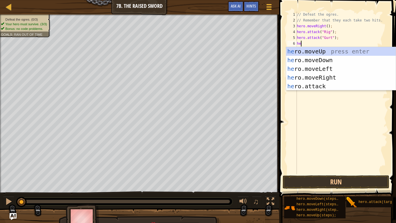
scroll to position [3, 1]
click at [330, 86] on div "her o.moveUp press enter her o.moveDown press enter her o.moveLeft press enter …" at bounding box center [341, 77] width 110 height 61
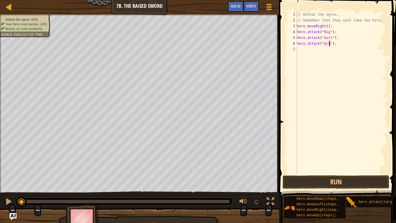
scroll to position [3, 5]
click at [324, 173] on button "Run" at bounding box center [336, 181] width 107 height 13
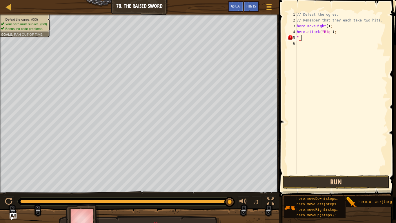
scroll to position [3, 0]
type textarea """
type textarea "hero.attack("Rig");"
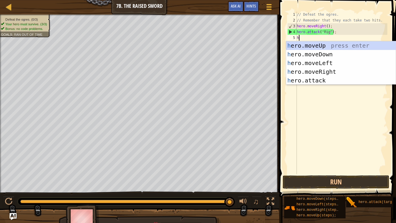
scroll to position [3, 0]
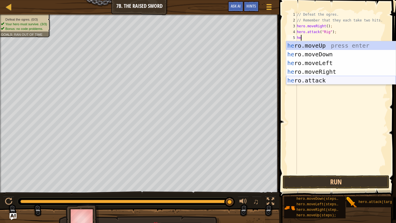
click at [318, 78] on div "he ro.moveUp press enter he ro.moveDown press enter he ro.moveLeft press enter …" at bounding box center [341, 71] width 110 height 61
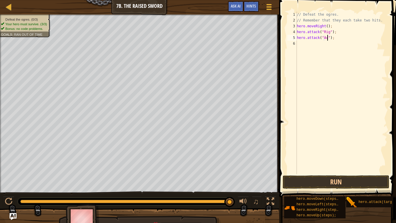
scroll to position [3, 5]
type textarea "hero.attack("Ack");"
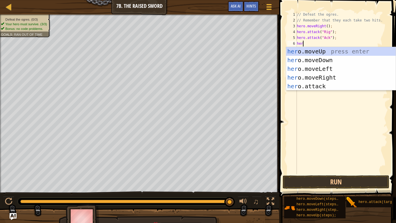
scroll to position [3, 1]
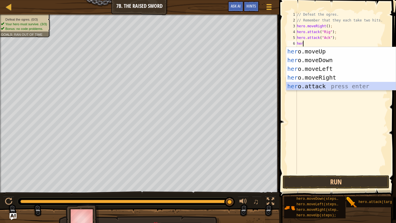
click at [319, 87] on div "her o.moveUp press enter her o.moveDown press enter her o.moveLeft press enter …" at bounding box center [341, 77] width 110 height 61
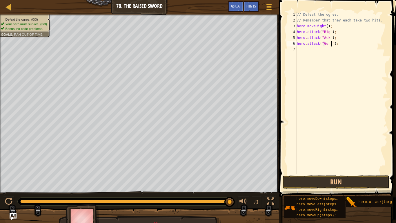
scroll to position [3, 5]
click at [304, 173] on button "Run" at bounding box center [336, 181] width 107 height 13
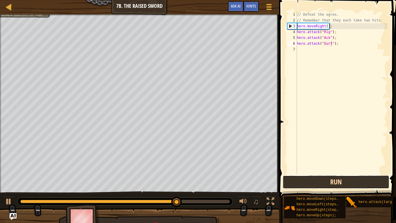
click at [304, 173] on button "Run" at bounding box center [336, 181] width 107 height 13
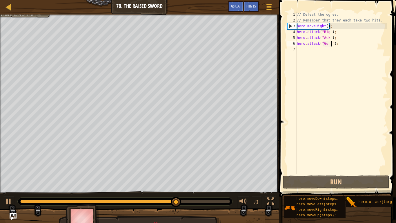
click at [329, 37] on div "// Defeat the ogres. // Remember that they each take two hits. hero . moveRight…" at bounding box center [342, 99] width 92 height 174
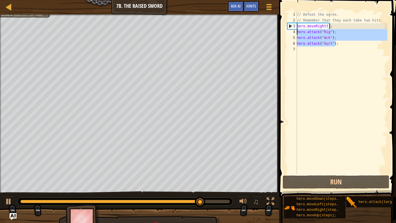
drag, startPoint x: 335, startPoint y: 45, endPoint x: 292, endPoint y: 32, distance: 44.9
click at [292, 32] on div "hero.attack("Ack"); 1 2 3 4 5 6 7 // Defeat the ogres. // Remember that they ea…" at bounding box center [336, 93] width 101 height 162
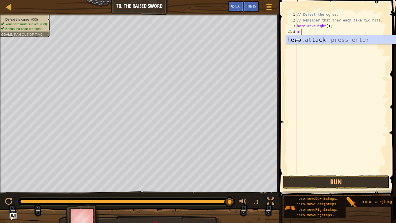
scroll to position [3, 1]
click at [306, 37] on div "hero. att ack press enter" at bounding box center [341, 48] width 110 height 26
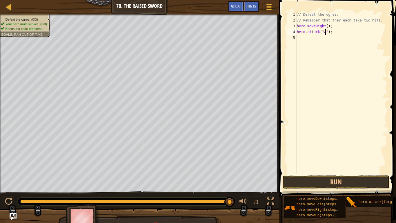
type textarea "hero.attack("Ack");"
click at [324, 36] on div "// Defeat the ogres. // Remember that they each take two hits. hero . moveRight…" at bounding box center [342, 99] width 92 height 174
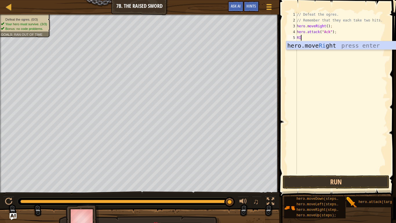
scroll to position [3, 0]
type textarea "R"
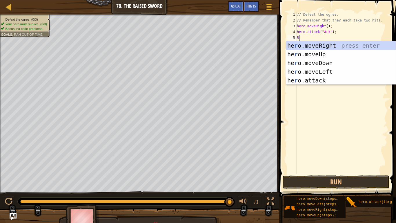
scroll to position [3, 0]
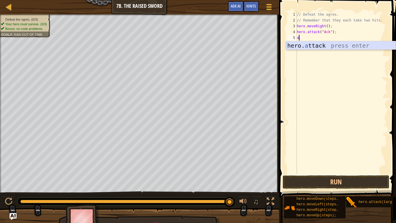
click at [320, 44] on div "hero. a ttack press enter" at bounding box center [341, 54] width 110 height 26
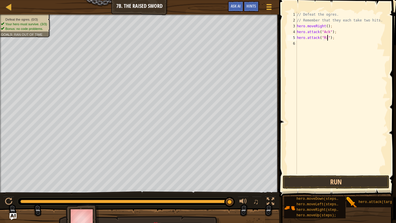
type textarea "hero.attack("Rig");"
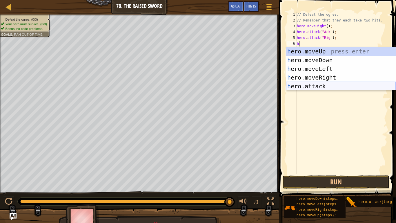
click at [326, 87] on div "h ero.moveUp press enter h ero.moveDown press enter h ero.moveLeft press enter …" at bounding box center [341, 77] width 110 height 61
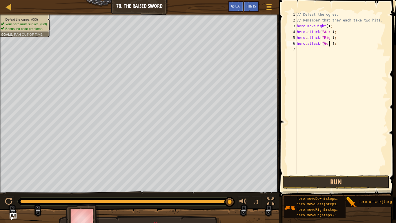
scroll to position [3, 5]
click at [336, 173] on button "Run" at bounding box center [336, 181] width 107 height 13
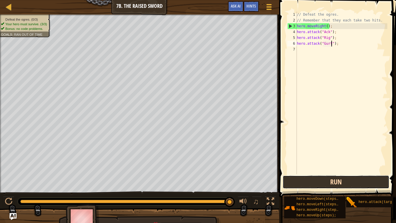
click at [347, 173] on button "Run" at bounding box center [336, 181] width 107 height 13
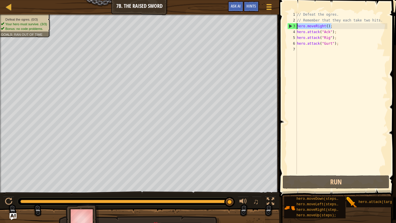
drag, startPoint x: 335, startPoint y: 26, endPoint x: 295, endPoint y: 24, distance: 40.1
click at [295, 24] on div "hero.attack("Gurt"); 1 2 3 4 5 6 7 // Defeat the ogres. // Remember that they e…" at bounding box center [336, 93] width 101 height 162
type textarea "hero.moveRight();"
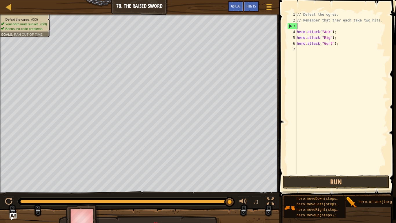
scroll to position [3, 0]
click at [313, 173] on button "Run" at bounding box center [336, 181] width 107 height 13
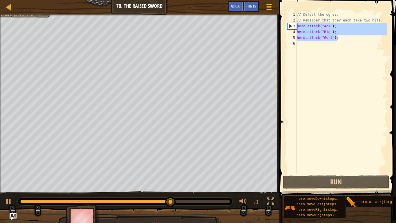
drag, startPoint x: 344, startPoint y: 38, endPoint x: 297, endPoint y: 26, distance: 48.1
click at [297, 26] on div "// Defeat the ogres. // Remember that they each take two hits. hero . attack ( …" at bounding box center [342, 99] width 92 height 174
type textarea "hero.attack("Ack"); hero.attack("Rig");"
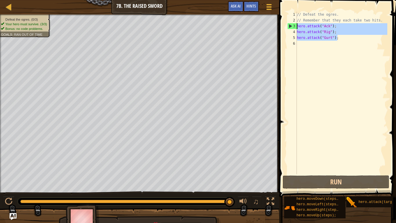
click at [303, 42] on div "// Defeat the ogres. // Remember that they each take two hits. hero . attack ( …" at bounding box center [342, 99] width 92 height 174
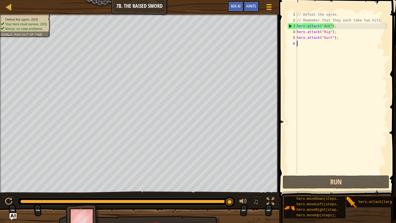
paste textarea "hero.attack("Gurt");"
type textarea "hero.attack("Gurt");"
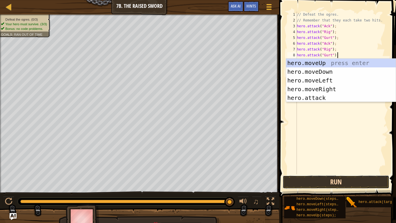
click at [330, 173] on button "Run" at bounding box center [336, 181] width 107 height 13
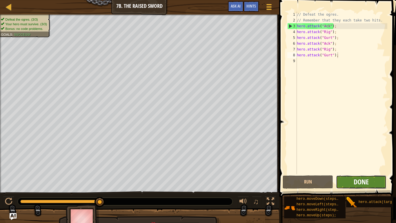
click at [359, 173] on span "Done" at bounding box center [361, 181] width 15 height 9
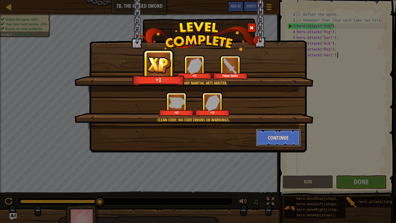
click at [290, 135] on button "Continue" at bounding box center [278, 137] width 45 height 17
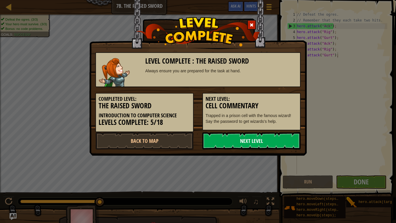
click at [283, 137] on link "Next Level" at bounding box center [251, 140] width 98 height 17
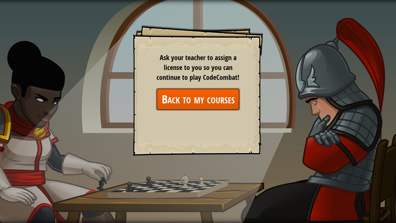
click at [209, 109] on link "Back to my courses" at bounding box center [198, 99] width 84 height 22
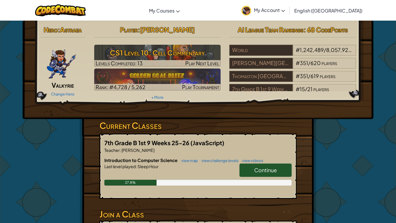
click at [162, 41] on hr at bounding box center [157, 40] width 127 height 6
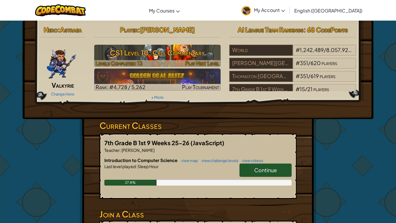
click at [167, 51] on h3 "CS1 Level 10: Cell Commentary" at bounding box center [157, 52] width 127 height 13
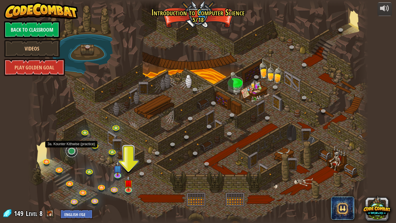
click at [73, 151] on link at bounding box center [72, 151] width 12 height 12
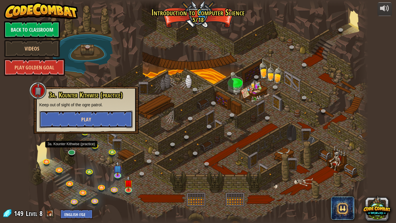
click at [102, 117] on button "Play" at bounding box center [85, 119] width 93 height 17
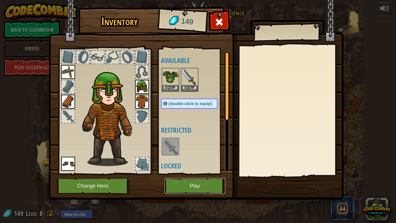
click at [177, 173] on button "Play" at bounding box center [195, 186] width 61 height 16
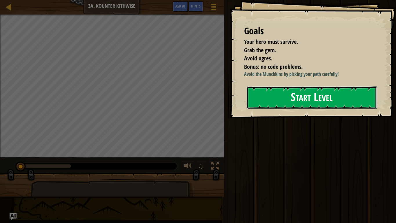
click at [331, 100] on button "Start Level" at bounding box center [312, 97] width 130 height 23
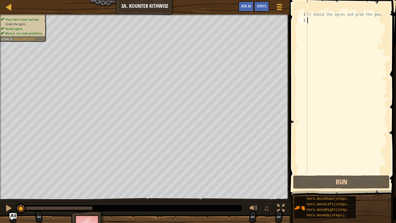
type textarea "M"
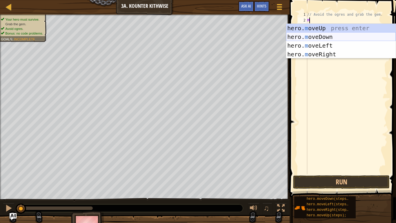
click at [358, 36] on div "hero. m oveUp press enter hero. m oveDown press enter hero. m oveLeft press ent…" at bounding box center [341, 50] width 110 height 52
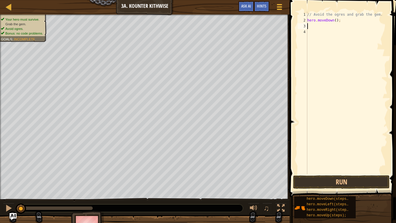
type textarea "mo"
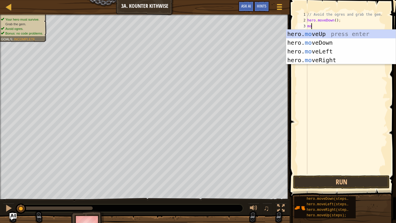
scroll to position [3, 0]
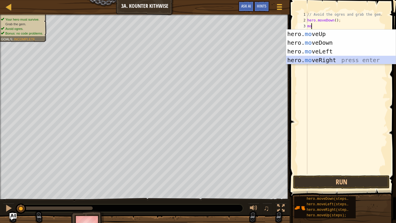
click at [316, 57] on div "hero. mo veUp press enter hero. mo veDown press enter hero. mo veLeft press ent…" at bounding box center [341, 56] width 110 height 52
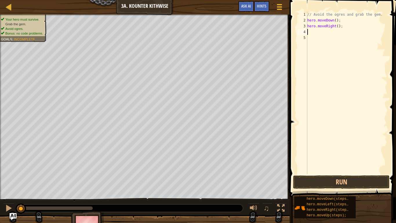
click at [336, 27] on div "// Avoid the ogres and grab the gem. hero . moveDown ( ) ; hero . moveRight ( )…" at bounding box center [346, 99] width 81 height 174
click at [338, 27] on div "// Avoid the ogres and grab the gem. hero . moveDown ( ) ; hero . moveRight ( )…" at bounding box center [346, 99] width 81 height 174
type textarea "hero.moveRight(3);"
click at [323, 31] on div "// Avoid the ogres and grab the gem. hero . moveDown ( ) ; hero . moveRight ( 3…" at bounding box center [346, 99] width 81 height 174
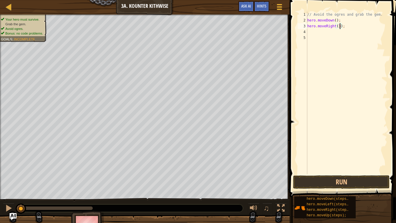
scroll to position [3, 0]
type textarea "h"
type textarea "a"
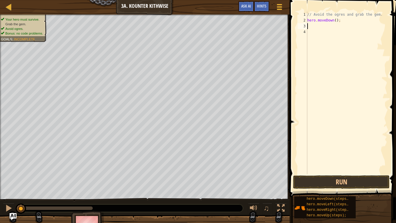
type textarea "a"
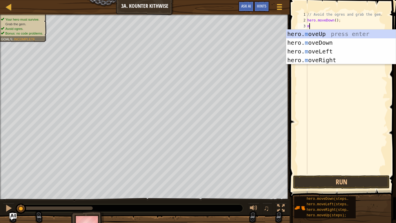
type textarea "mov"
click at [342, 60] on div "hero. mov eUp press enter hero. mov eDown press enter hero. mov eLeft press ent…" at bounding box center [341, 56] width 110 height 52
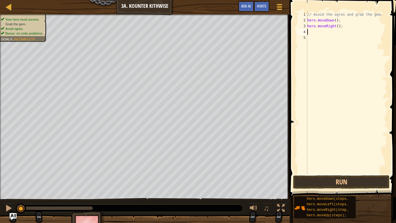
click at [339, 26] on div "// Avoid the ogres and grab the gem. hero . moveDown ( ) ; hero . moveRight ( )…" at bounding box center [346, 99] width 81 height 174
click at [343, 173] on button "Run" at bounding box center [341, 181] width 97 height 13
type textarea "h"
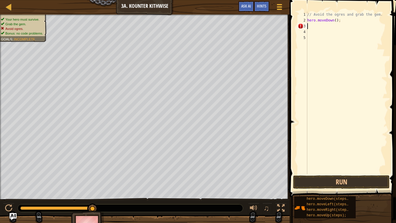
scroll to position [3, 0]
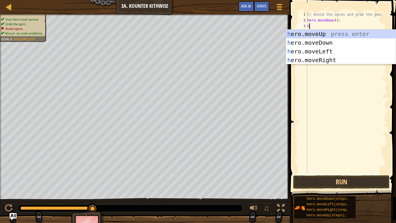
type textarea "he"
click at [360, 35] on div "he ro.moveUp press enter he ro.moveDown press enter he ro.moveLeft press enter …" at bounding box center [341, 56] width 110 height 52
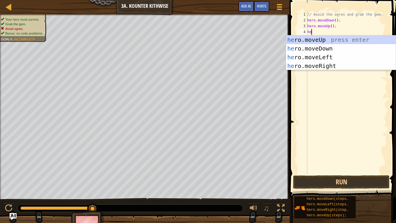
type textarea "her"
click at [322, 49] on div "her o.moveUp press enter her o.moveDown press enter her o.moveLeft press enter …" at bounding box center [341, 61] width 110 height 52
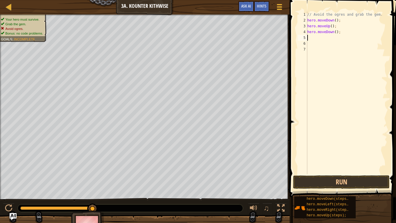
type textarea "h"
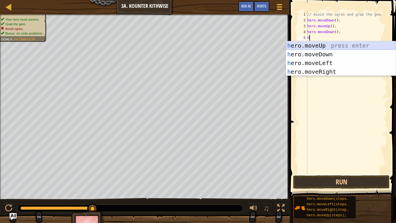
click at [323, 45] on div "h ero.moveUp press enter h ero.moveDown press enter h ero.moveLeft press enter …" at bounding box center [341, 67] width 110 height 52
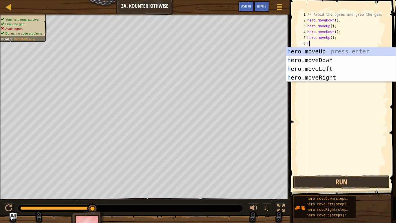
type textarea "he"
click at [321, 57] on div "he ro.moveUp press enter he ro.moveDown press enter he ro.moveLeft press enter …" at bounding box center [341, 73] width 110 height 52
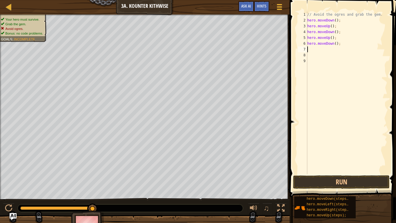
scroll to position [3, 0]
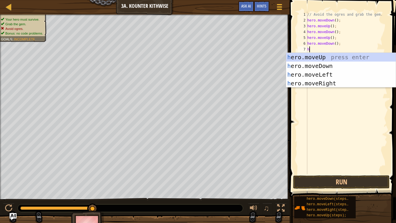
type textarea "he"
click at [331, 82] on div "he ro.moveUp press enter he ro.moveDown press enter he ro.moveLeft press enter …" at bounding box center [341, 79] width 110 height 52
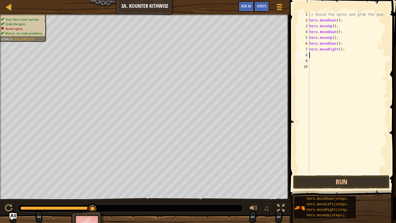
scroll to position [3, 0]
click at [341, 48] on div "// Avoid the ogres and grab the gem. hero . moveDown ( ) ; hero . moveUp ( ) ; …" at bounding box center [347, 99] width 79 height 174
click at [338, 173] on button "Run" at bounding box center [341, 181] width 97 height 13
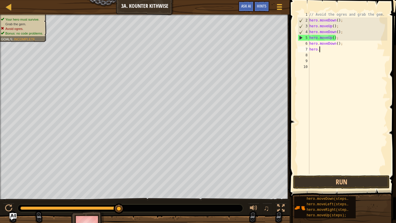
scroll to position [3, 0]
type textarea "h"
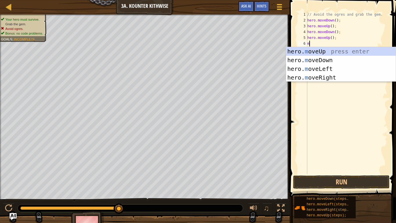
type textarea "mov"
click at [335, 77] on div "hero. mov eUp press enter hero. mov eDown press enter hero. mov eLeft press ent…" at bounding box center [341, 73] width 110 height 52
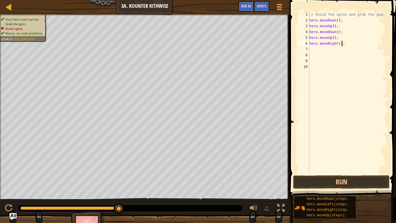
click at [341, 42] on div "// Avoid the ogres and grab the gem. hero . moveDown ( ) ; hero . moveUp ( ) ; …" at bounding box center [347, 99] width 79 height 174
click at [340, 42] on div "// Avoid the ogres and grab the gem. hero . moveDown ( ) ; hero . moveUp ( ) ; …" at bounding box center [347, 99] width 79 height 174
click at [329, 173] on button "Run" at bounding box center [341, 181] width 97 height 13
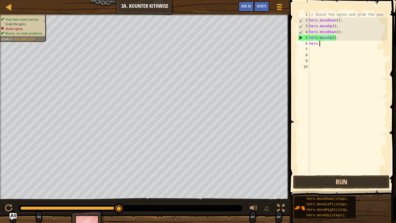
scroll to position [3, 1]
type textarea "h"
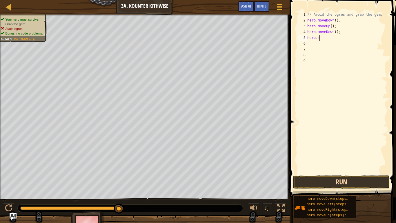
type textarea "h"
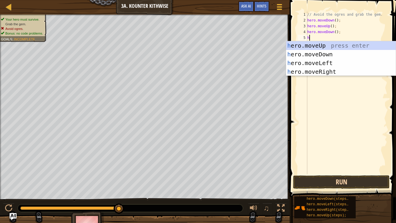
type textarea "he"
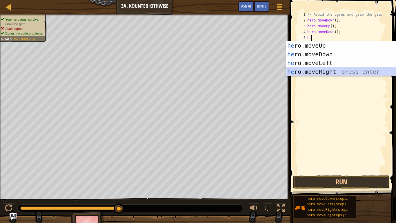
click at [342, 73] on div "he ro.moveUp press enter he ro.moveDown press enter he ro.moveLeft press enter …" at bounding box center [341, 67] width 110 height 52
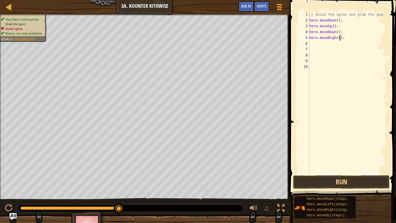
click at [340, 38] on div "// Avoid the ogres and grab the gem. hero . moveDown ( ) ; hero . moveUp ( ) ; …" at bounding box center [347, 99] width 79 height 174
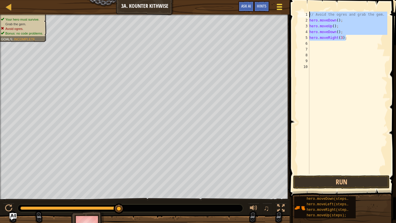
drag, startPoint x: 350, startPoint y: 37, endPoint x: 277, endPoint y: 11, distance: 77.6
click at [277, 11] on div "Map Introduction to Computer Science 3a. Kounter Kithwise Game Menu Done Hints …" at bounding box center [198, 111] width 396 height 223
type textarea "// Avoid the ogres and grab the gem. hero.moveDown();"
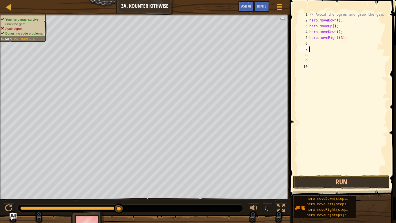
click at [314, 51] on div "// Avoid the ogres and grab the gem. hero . moveDown ( ) ; hero . moveUp ( ) ; …" at bounding box center [347, 99] width 79 height 174
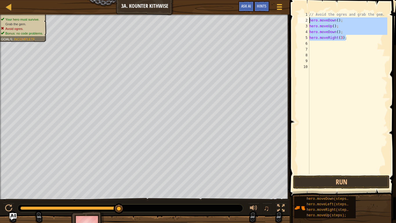
drag, startPoint x: 354, startPoint y: 39, endPoint x: 309, endPoint y: 20, distance: 48.2
click at [309, 20] on div "// Avoid the ogres and grab the gem. hero . moveDown ( ) ; hero . moveUp ( ) ; …" at bounding box center [347, 99] width 79 height 174
type textarea "hero.moveDown(); hero.moveUp();"
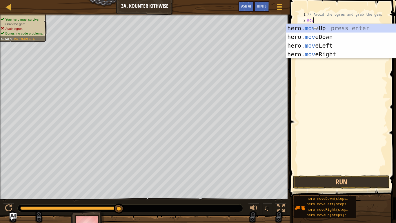
type textarea "move"
click at [334, 38] on div "hero. move Up press enter hero. move Down press enter hero. move Left press ent…" at bounding box center [341, 50] width 110 height 52
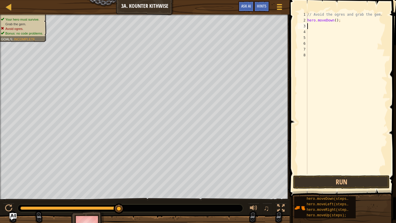
click at [336, 20] on div "// Avoid the ogres and grab the gem. hero . moveDown ( ) ;" at bounding box center [346, 99] width 81 height 174
type textarea "hero.moveDown(2);"
click at [334, 26] on div "// Avoid the ogres and grab the gem. hero . moveDown ( 2 ) ;" at bounding box center [346, 99] width 81 height 174
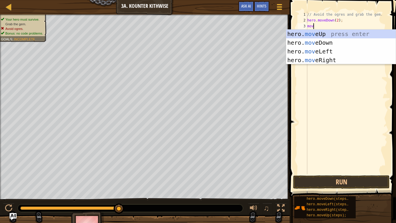
scroll to position [3, 1]
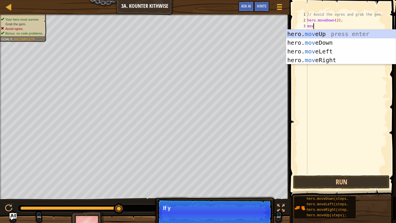
type textarea "move"
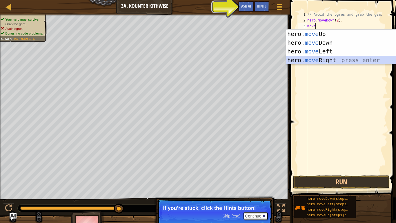
click at [340, 60] on div "hero. move Up press enter hero. move Down press enter hero. move Left press ent…" at bounding box center [341, 56] width 110 height 52
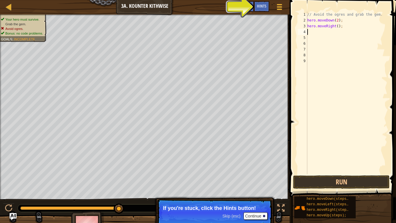
click at [338, 28] on div "// Avoid the ogres and grab the gem. hero . moveDown ( 2 ) ; hero . moveRight (…" at bounding box center [346, 99] width 81 height 174
type textarea "hero.moveRight(1);"
click at [333, 33] on div "// Avoid the ogres and grab the gem. hero . moveDown ( 2 ) ; hero . moveRight (…" at bounding box center [346, 99] width 81 height 174
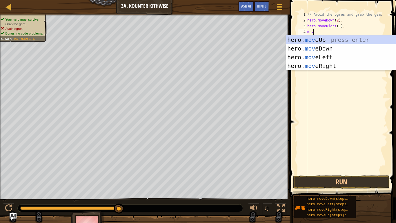
type textarea "move"
click at [341, 37] on div "hero. move Up press enter hero. move Down press enter hero. move Left press ent…" at bounding box center [341, 61] width 110 height 52
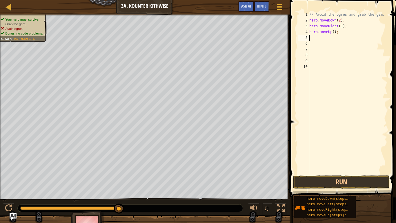
click at [334, 32] on div "// Avoid the ogres and grab the gem. hero . moveDown ( 2 ) ; hero . moveRight (…" at bounding box center [347, 99] width 79 height 174
type textarea "hero.moveUp(1);"
click at [338, 40] on div "// Avoid the ogres and grab the gem. hero . moveDown ( 2 ) ; hero . moveRight (…" at bounding box center [347, 99] width 79 height 174
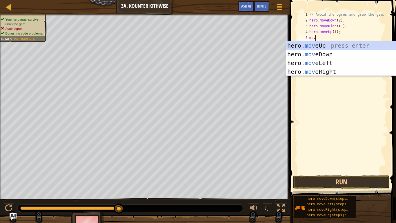
type textarea "move"
click at [347, 70] on div "hero. move Up press enter hero. move Down press enter hero. move Left press ent…" at bounding box center [341, 67] width 110 height 52
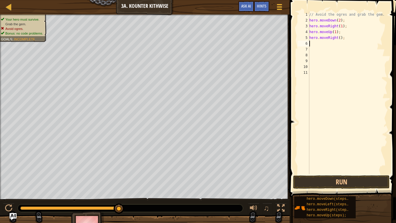
scroll to position [3, 0]
click at [341, 40] on div "// Avoid the ogres and grab the gem. hero . moveDown ( 2 ) ; hero . moveRight (…" at bounding box center [347, 99] width 79 height 174
type textarea "hero.moveRight(2);"
click at [351, 173] on button "Run" at bounding box center [341, 181] width 97 height 13
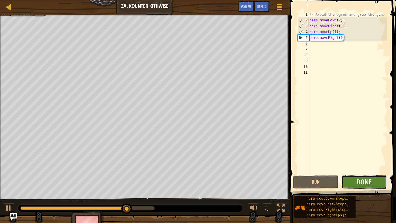
click at [352, 173] on button "Done" at bounding box center [365, 181] width 46 height 13
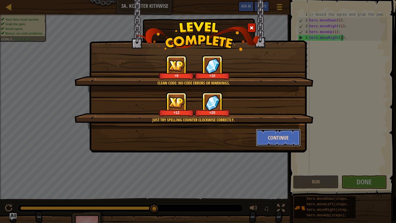
click at [259, 132] on button "Continue" at bounding box center [278, 137] width 45 height 17
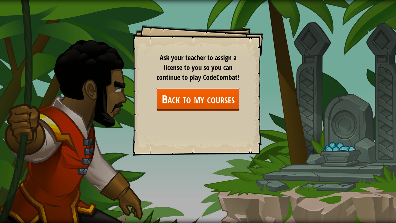
click at [218, 101] on link "Back to my courses" at bounding box center [198, 99] width 84 height 22
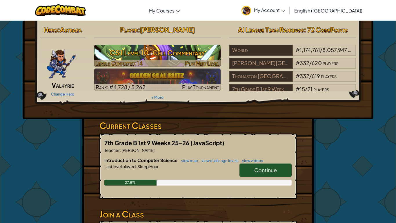
click at [187, 57] on h3 "CS1 Level 10: Cell Commentary" at bounding box center [157, 52] width 127 height 13
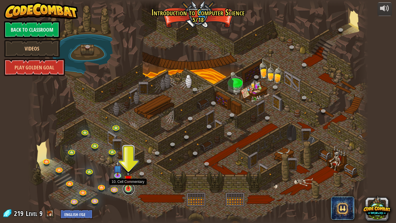
click at [128, 173] on link at bounding box center [129, 189] width 12 height 12
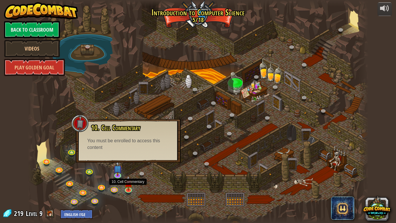
click at [184, 173] on div at bounding box center [198, 111] width 341 height 223
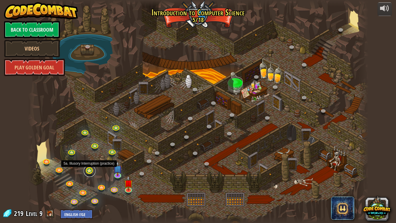
click at [91, 169] on link at bounding box center [90, 171] width 12 height 12
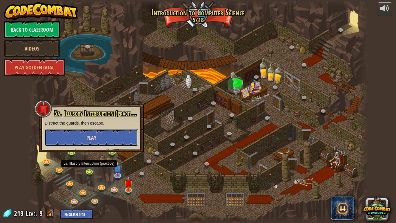
click at [82, 134] on button "Play" at bounding box center [91, 137] width 93 height 17
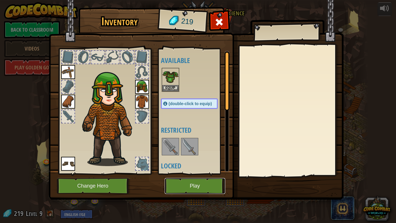
click at [193, 173] on button "Play" at bounding box center [195, 186] width 61 height 16
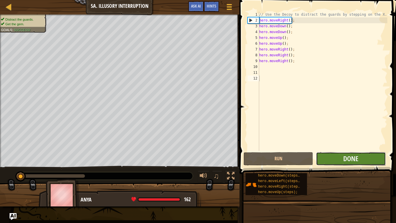
click at [336, 158] on button "Done" at bounding box center [351, 158] width 70 height 13
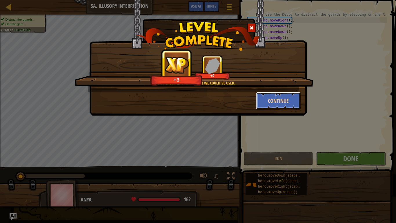
click at [287, 93] on button "Continue" at bounding box center [278, 100] width 45 height 17
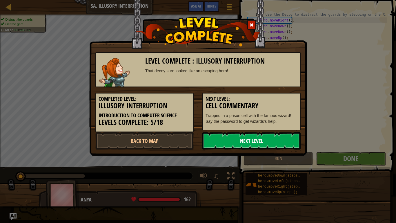
click at [272, 140] on link "Next Level" at bounding box center [251, 140] width 98 height 17
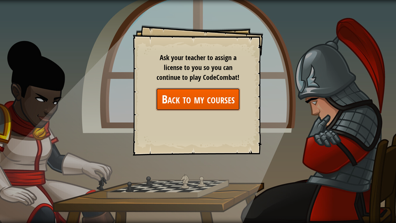
click at [187, 93] on link "Back to my courses" at bounding box center [198, 99] width 84 height 22
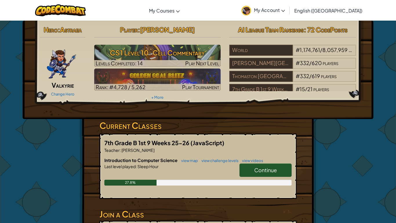
click at [269, 169] on span "Continue" at bounding box center [265, 169] width 23 height 7
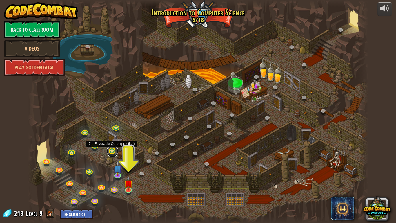
click at [111, 149] on link at bounding box center [113, 151] width 12 height 12
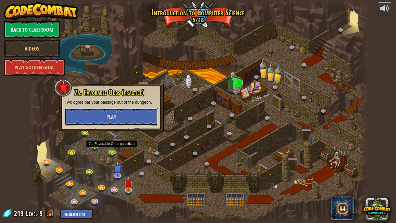
click at [98, 121] on button "Play" at bounding box center [111, 116] width 93 height 17
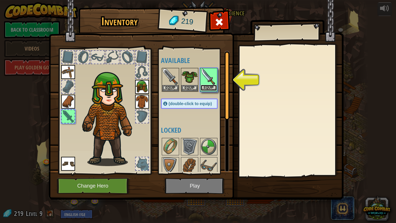
click at [209, 88] on button "Equip" at bounding box center [209, 88] width 16 height 6
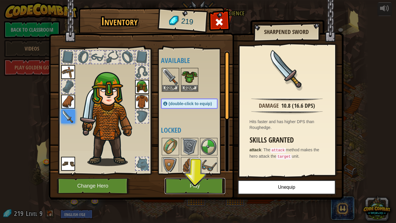
click at [204, 173] on button "Play" at bounding box center [195, 186] width 61 height 16
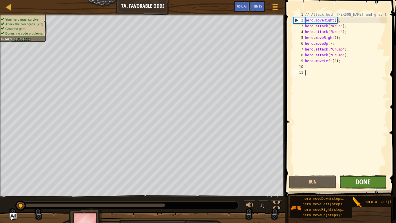
click at [362, 173] on span "Done" at bounding box center [363, 181] width 15 height 9
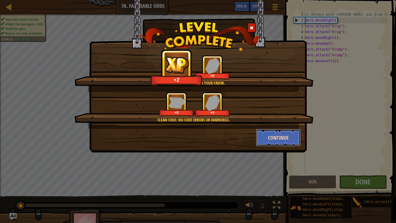
click at [265, 138] on button "Continue" at bounding box center [278, 137] width 45 height 17
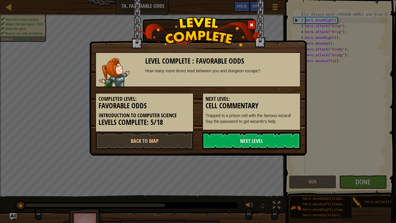
click at [265, 138] on link "Next Level" at bounding box center [251, 140] width 98 height 17
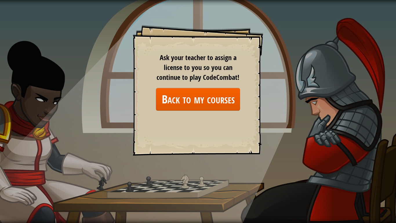
click at [197, 86] on div "Ask your teacher to assign a license to you so you can continue to play CodeCom…" at bounding box center [198, 82] width 84 height 58
click at [198, 96] on link "Back to my courses" at bounding box center [198, 99] width 84 height 22
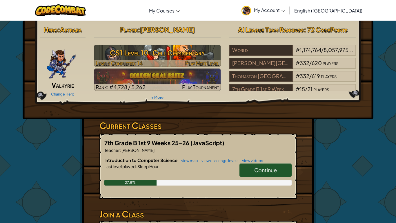
click at [175, 65] on div at bounding box center [157, 63] width 127 height 7
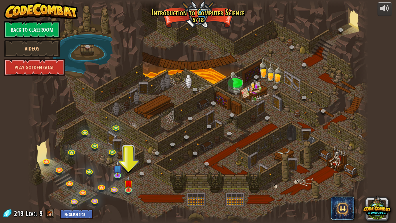
click at [31, 67] on link "Play Golden Goal" at bounding box center [34, 67] width 61 height 17
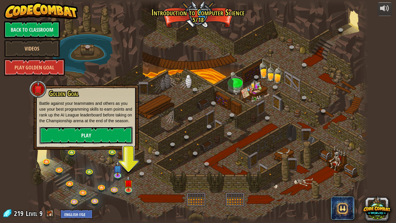
click at [84, 137] on link "Play" at bounding box center [85, 134] width 93 height 17
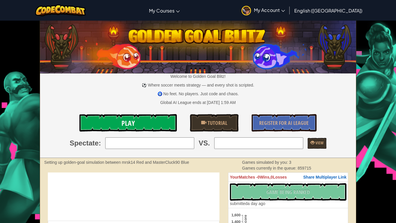
click at [141, 124] on link "Play" at bounding box center [127, 122] width 97 height 17
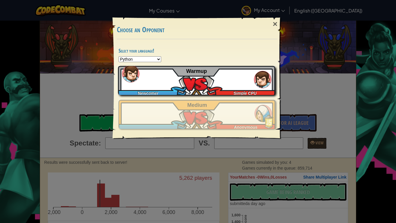
click at [232, 85] on div "Newcomer Simple CPU Warmup" at bounding box center [196, 80] width 157 height 29
